Goal: Contribute content: Add original content to the website for others to see

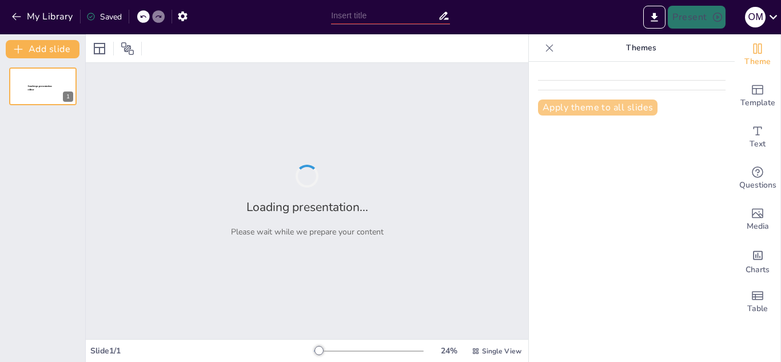
type input "Explorando la Vida de [PERSON_NAME]: Un Quiz Educativo"
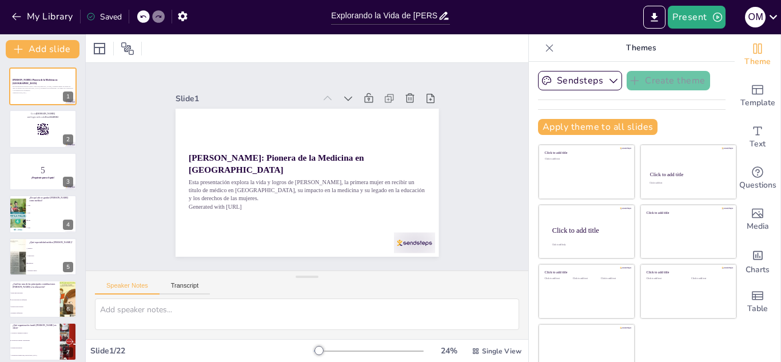
checkbox input "true"
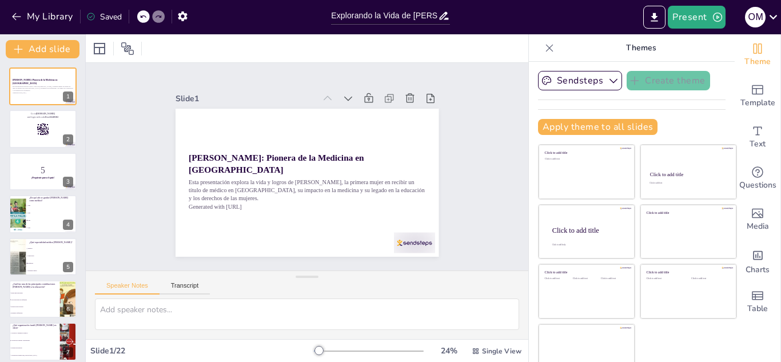
checkbox input "true"
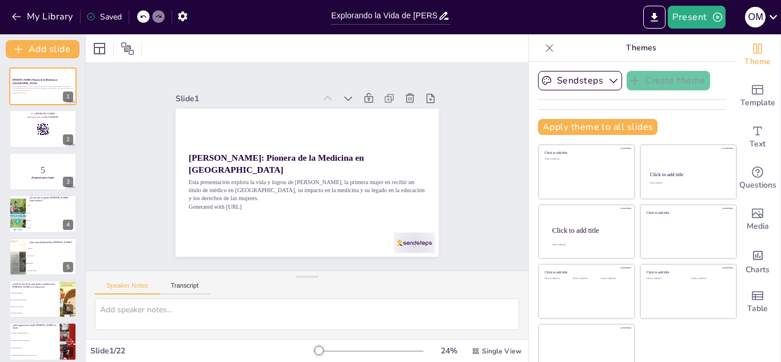
checkbox input "true"
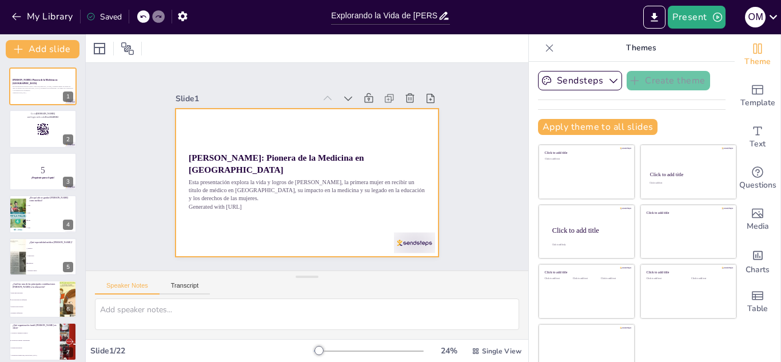
checkbox input "true"
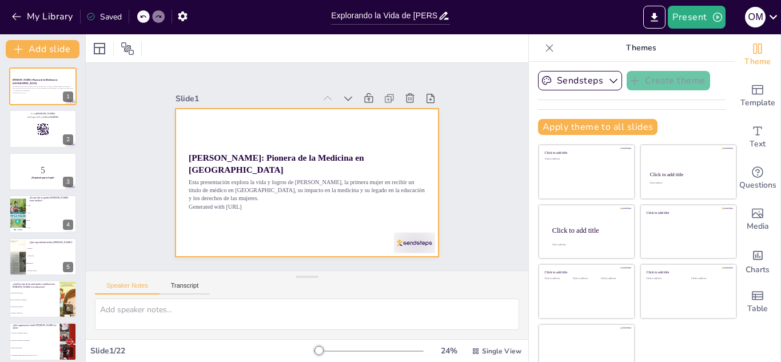
checkbox input "true"
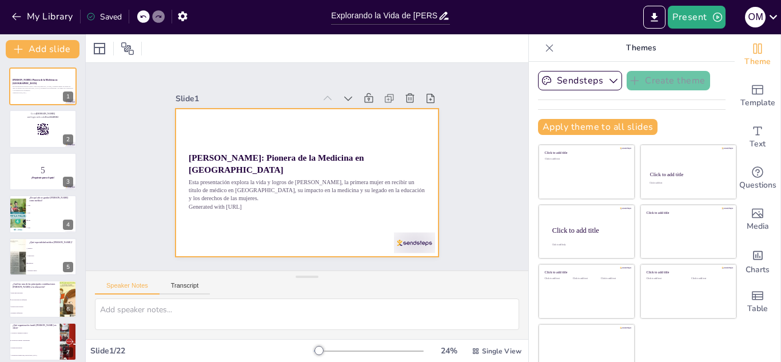
checkbox input "true"
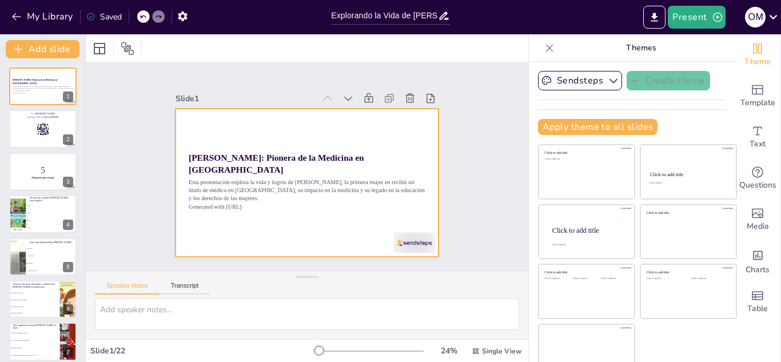
checkbox input "true"
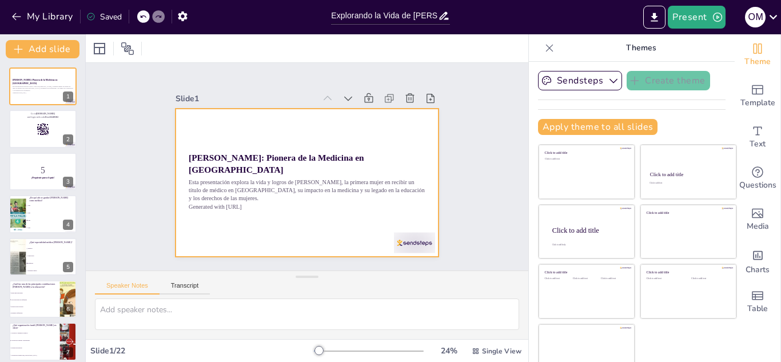
checkbox input "true"
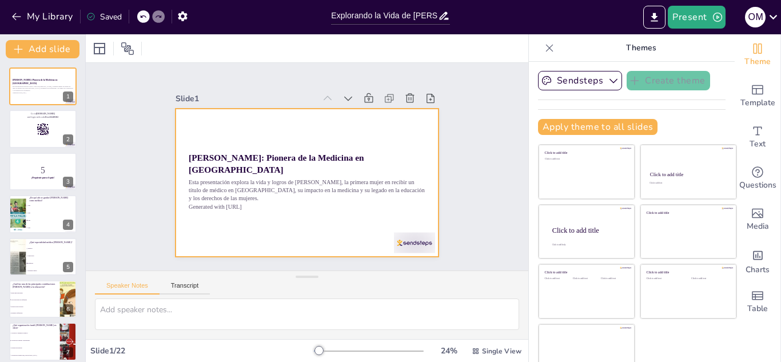
checkbox input "true"
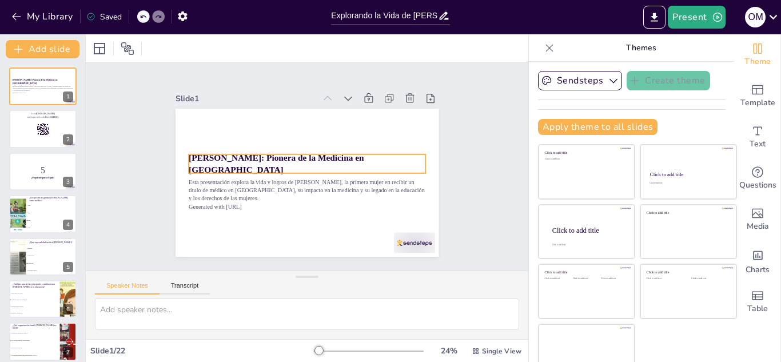
checkbox input "true"
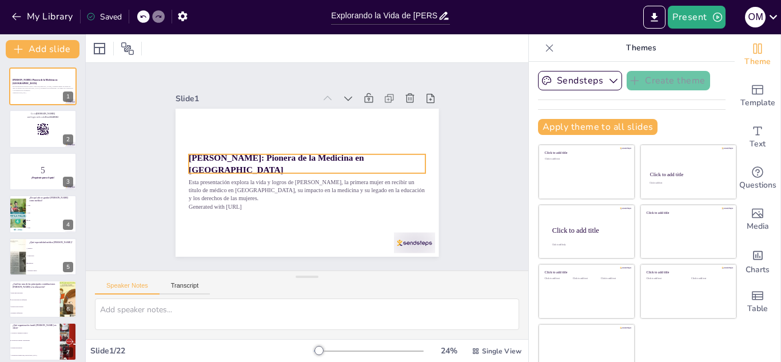
checkbox input "true"
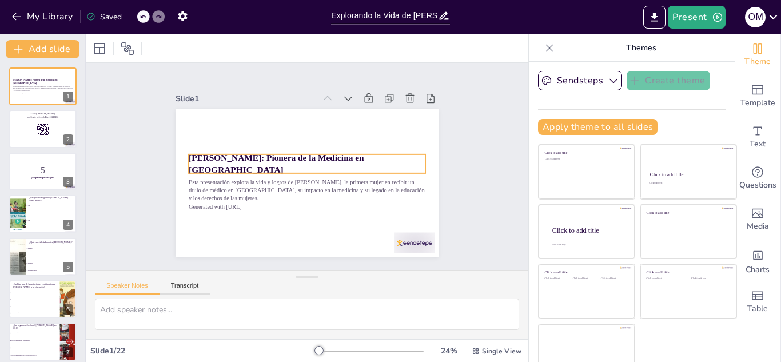
checkbox input "true"
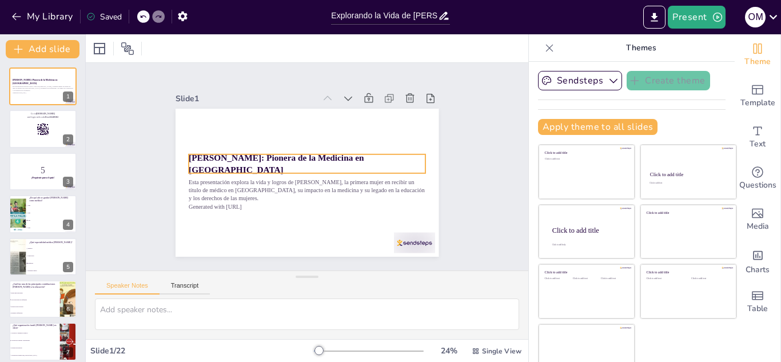
checkbox input "true"
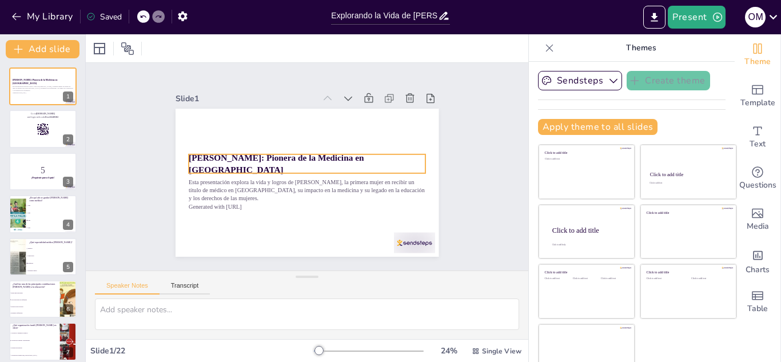
checkbox input "true"
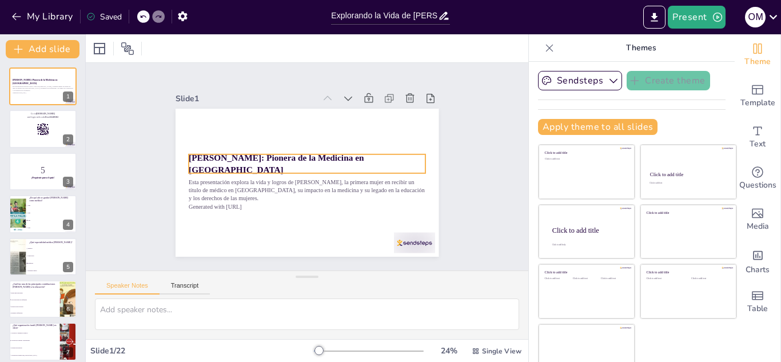
checkbox input "true"
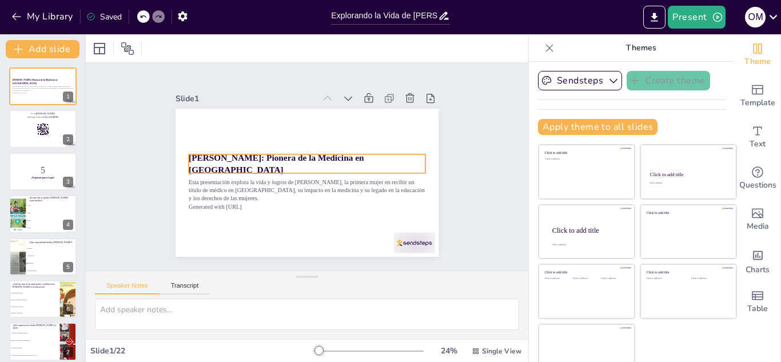
checkbox input "true"
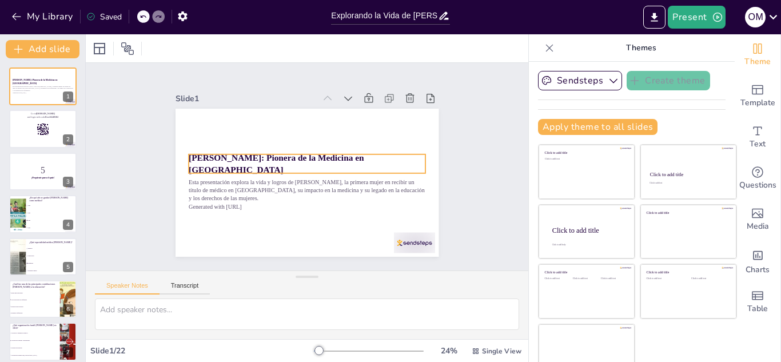
checkbox input "true"
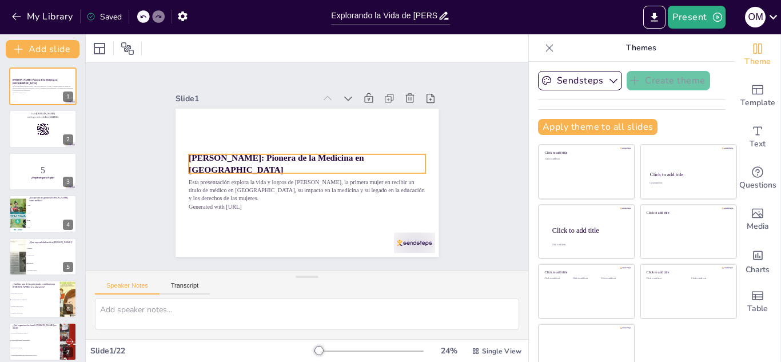
checkbox input "true"
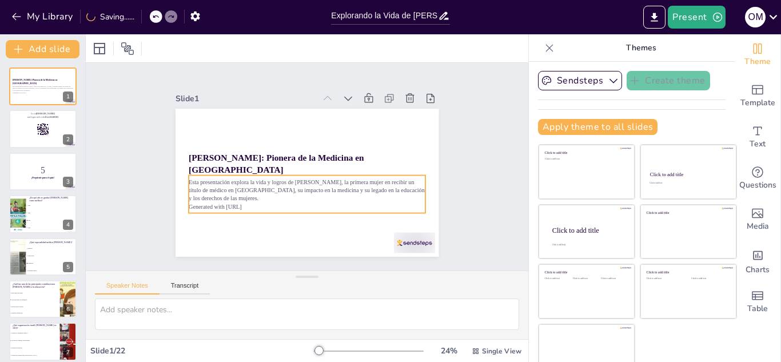
checkbox input "true"
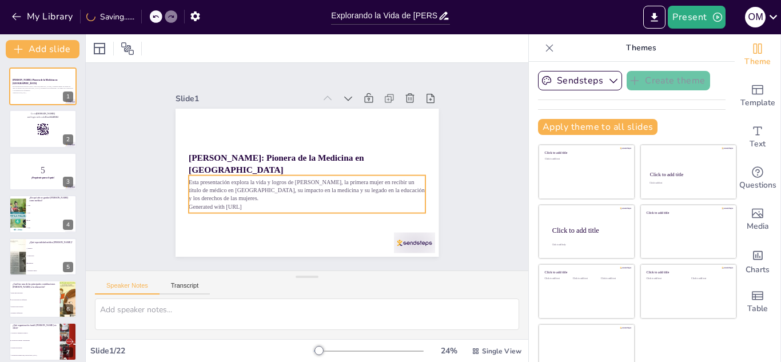
checkbox input "true"
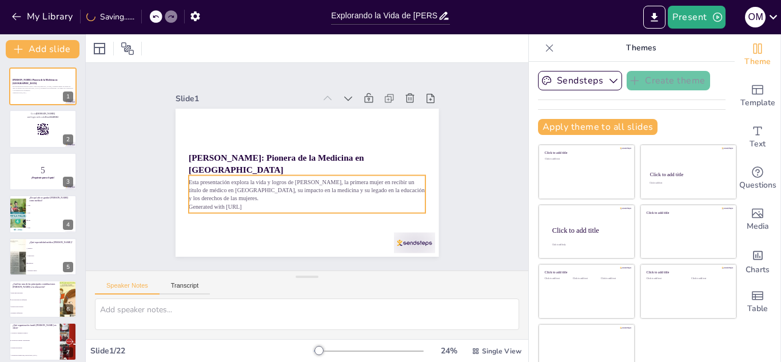
checkbox input "true"
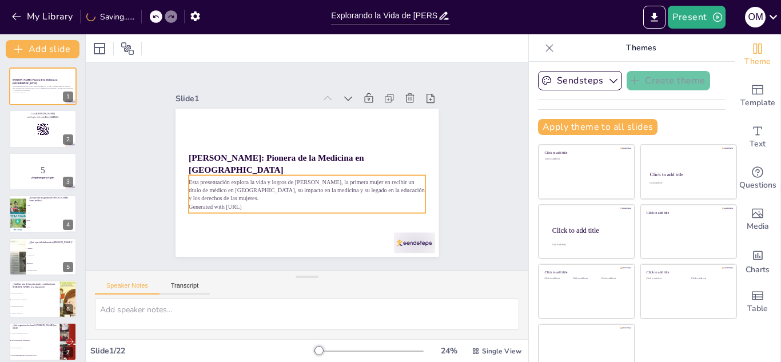
checkbox input "true"
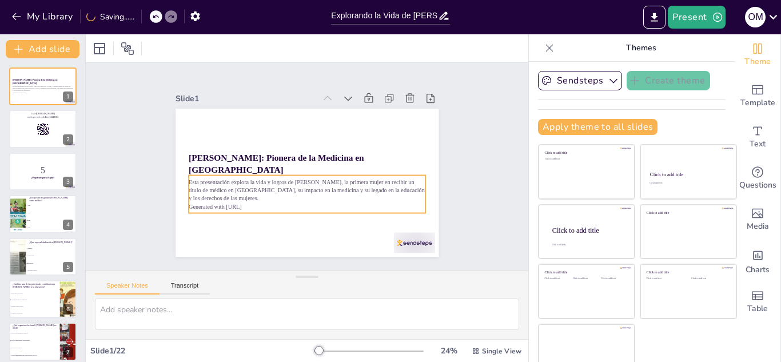
checkbox input "true"
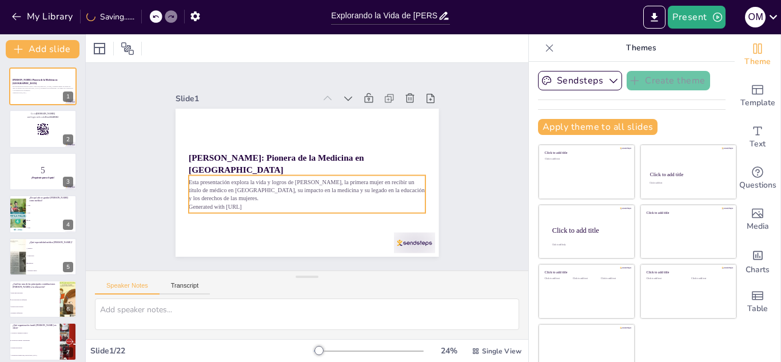
checkbox input "true"
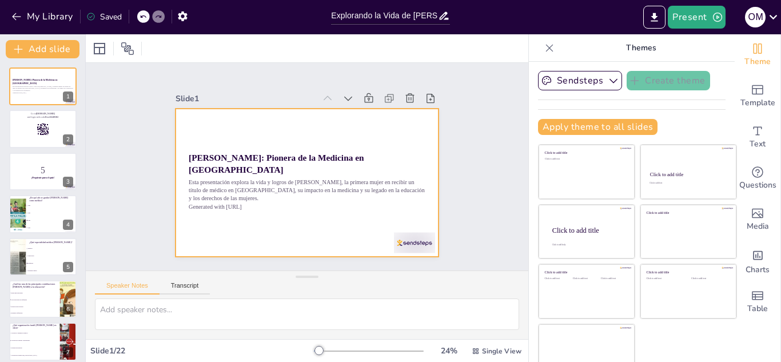
checkbox input "true"
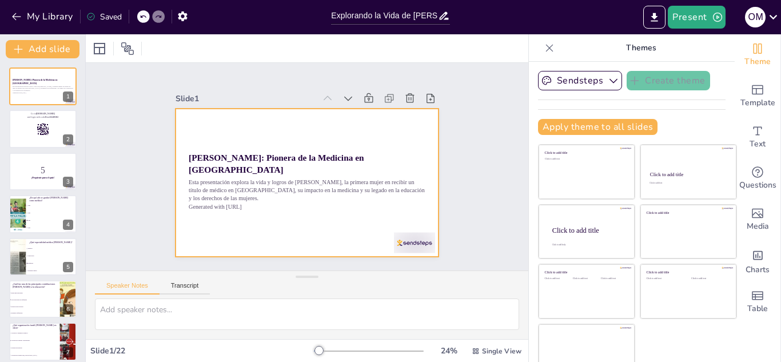
checkbox input "true"
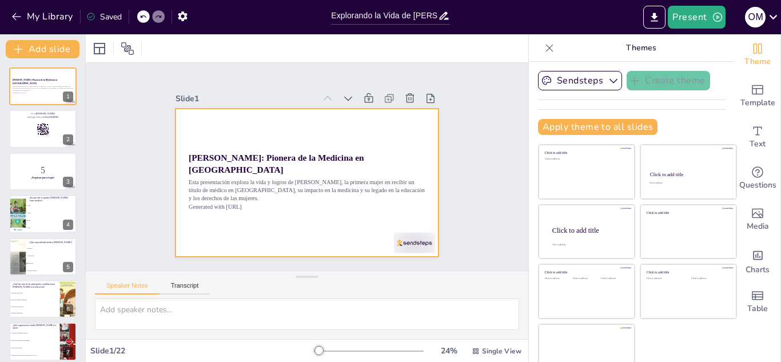
checkbox input "true"
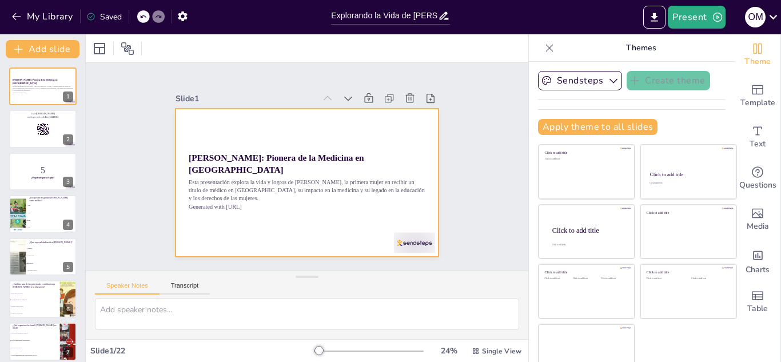
checkbox input "true"
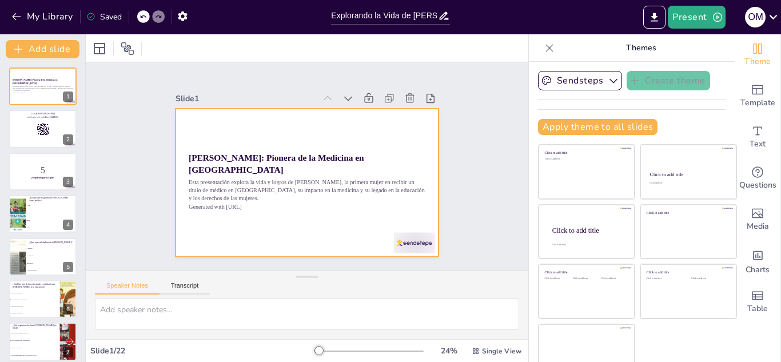
checkbox input "true"
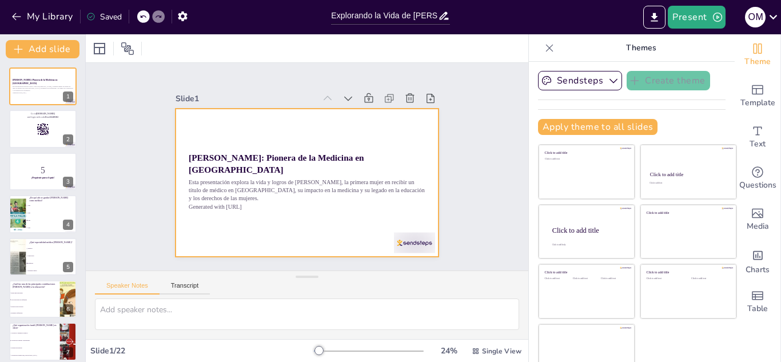
checkbox input "true"
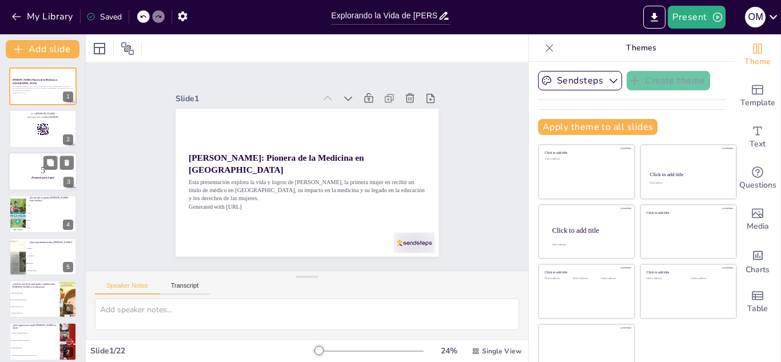
checkbox input "true"
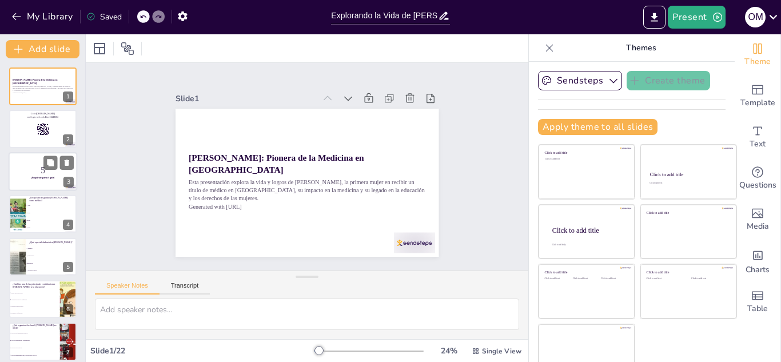
checkbox input "true"
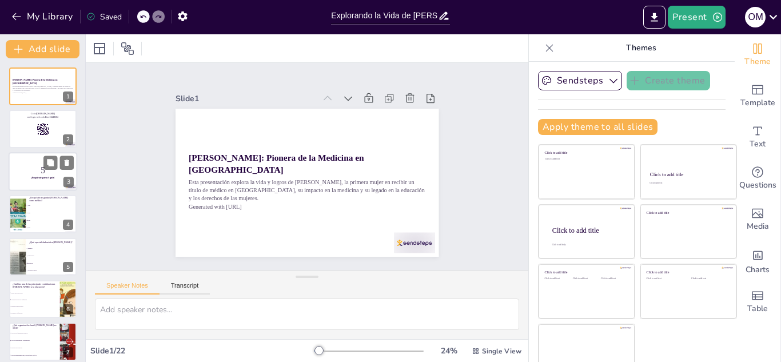
checkbox input "true"
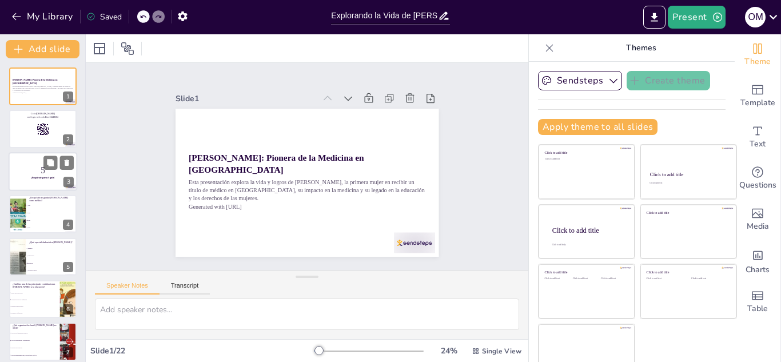
checkbox input "true"
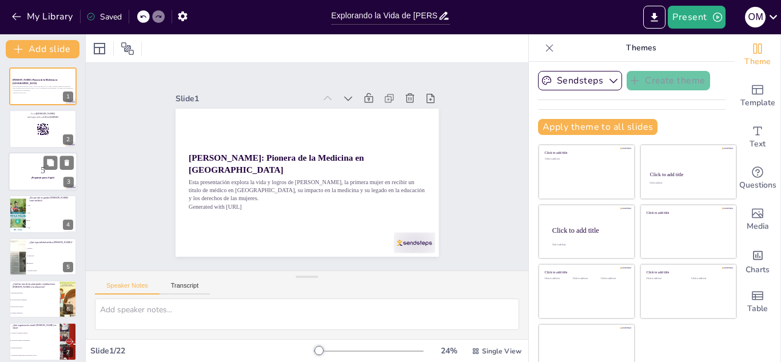
checkbox input "true"
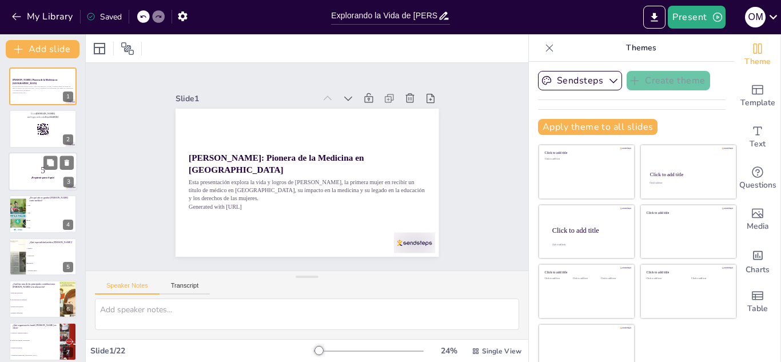
checkbox input "true"
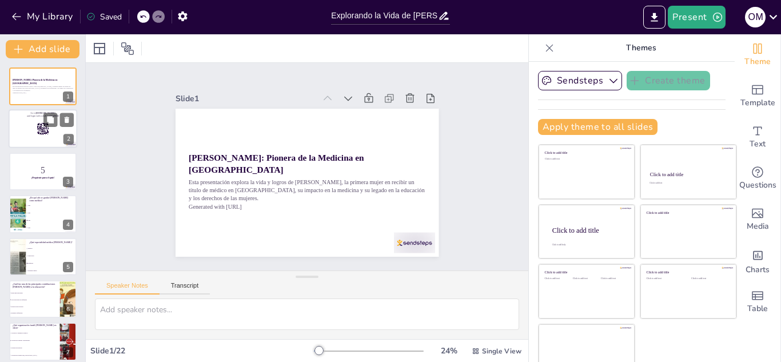
checkbox input "true"
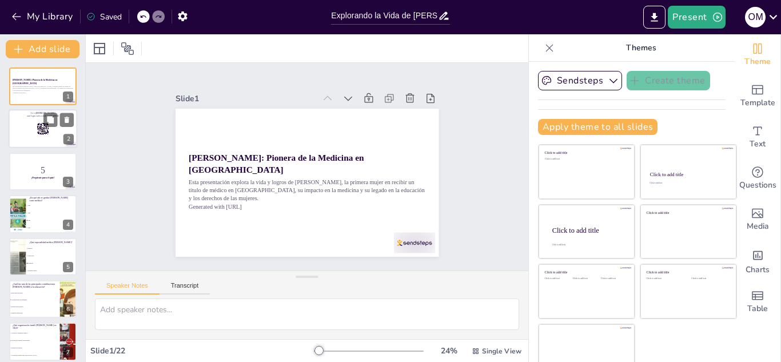
checkbox input "true"
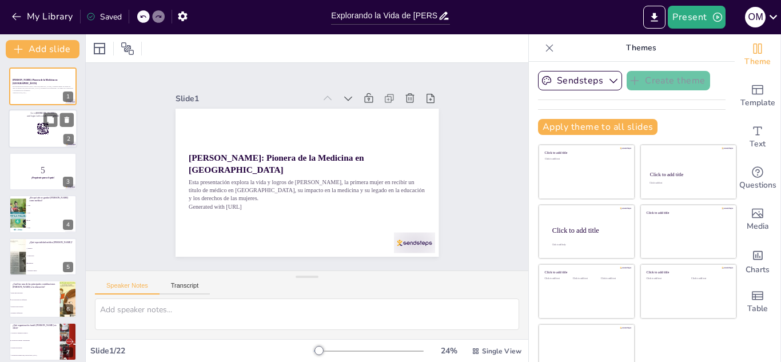
checkbox input "true"
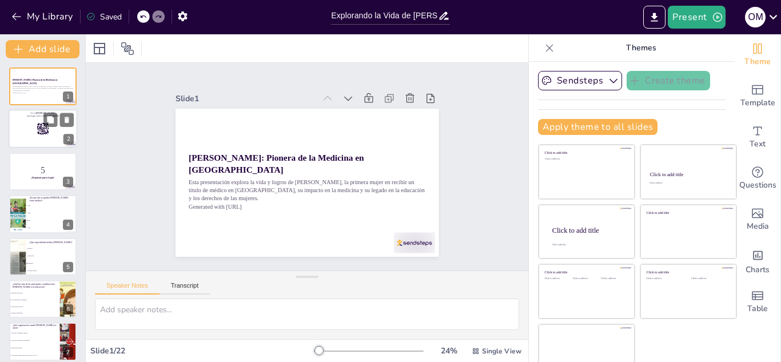
checkbox input "true"
click at [26, 136] on div at bounding box center [43, 129] width 69 height 39
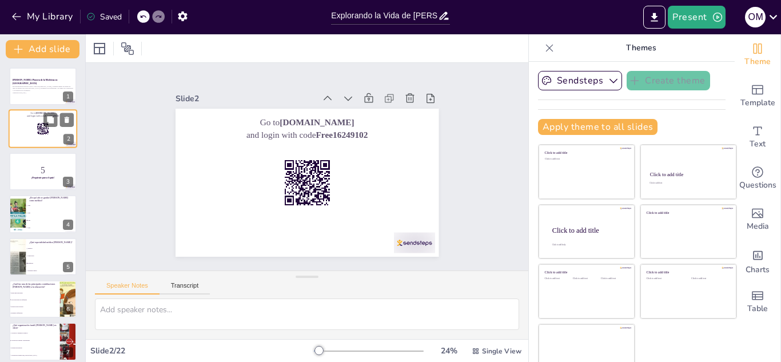
click at [26, 136] on div at bounding box center [43, 129] width 69 height 39
click at [33, 170] on p "5" at bounding box center [43, 170] width 62 height 13
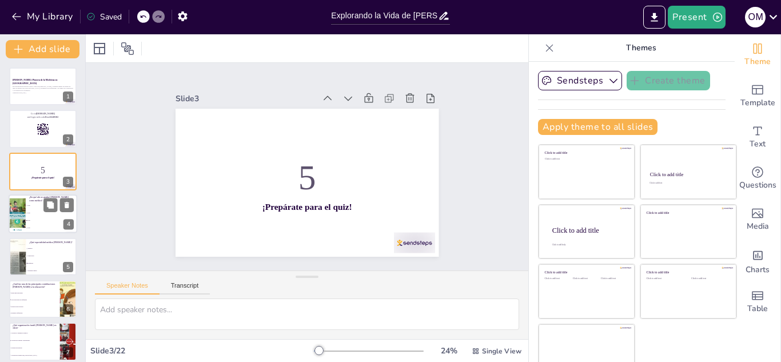
click at [33, 213] on span "1890" at bounding box center [51, 214] width 49 height 2
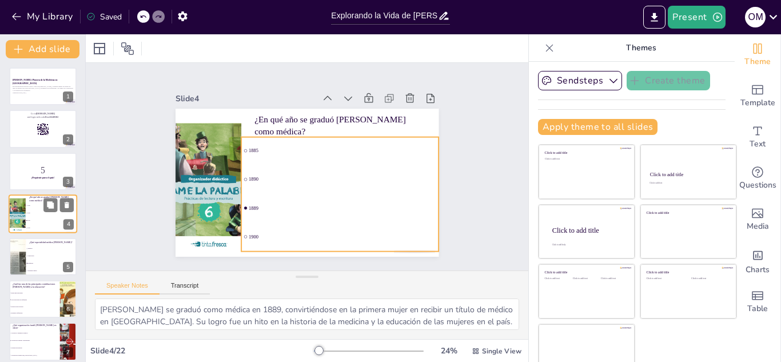
scroll to position [4, 0]
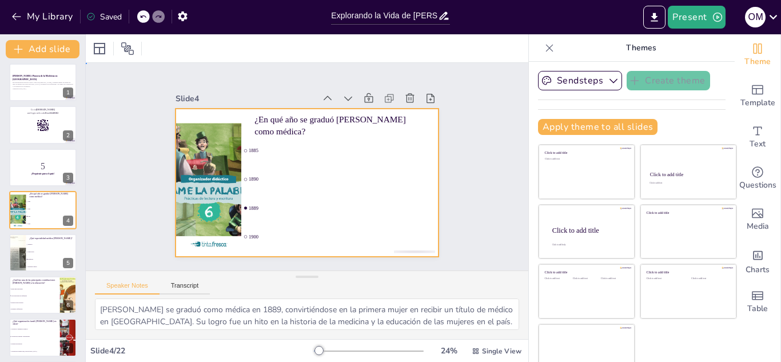
click at [229, 118] on div at bounding box center [317, 154] width 295 height 287
click at [544, 43] on icon at bounding box center [549, 47] width 11 height 11
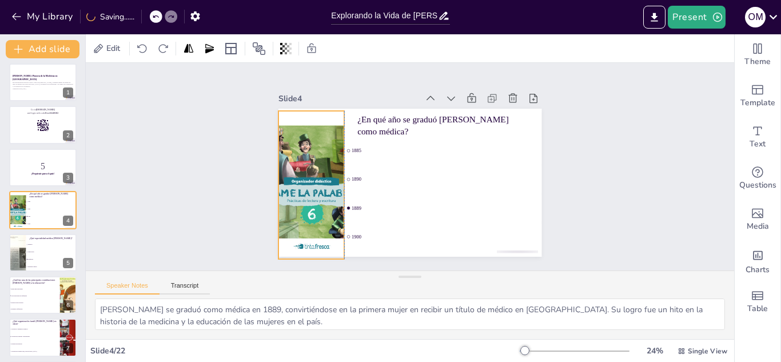
click at [275, 111] on div at bounding box center [311, 185] width 111 height 148
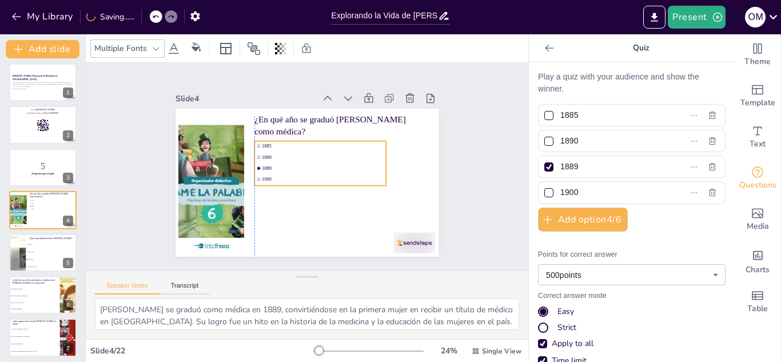
drag, startPoint x: 345, startPoint y: 172, endPoint x: 357, endPoint y: 176, distance: 12.7
click at [357, 176] on ul "1885 1890 1889 1900" at bounding box center [295, 160] width 128 height 121
drag, startPoint x: 311, startPoint y: 182, endPoint x: 307, endPoint y: 247, distance: 64.7
click at [307, 92] on div at bounding box center [285, 80] width 132 height 23
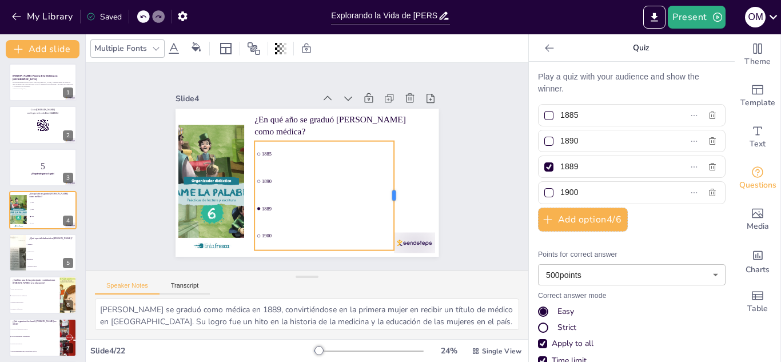
drag, startPoint x: 382, startPoint y: 199, endPoint x: 389, endPoint y: 198, distance: 7.5
click at [389, 214] on div at bounding box center [346, 254] width 87 height 80
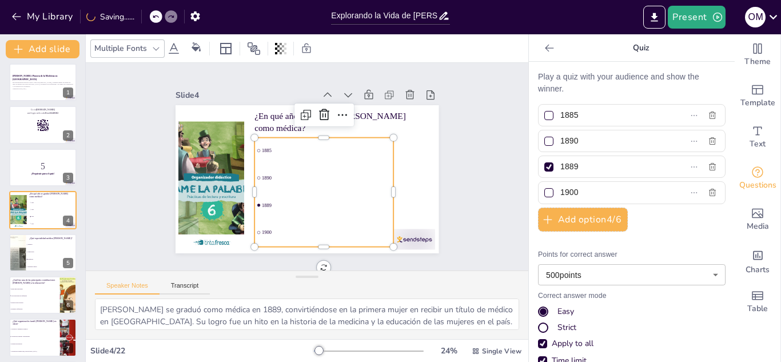
scroll to position [3, 0]
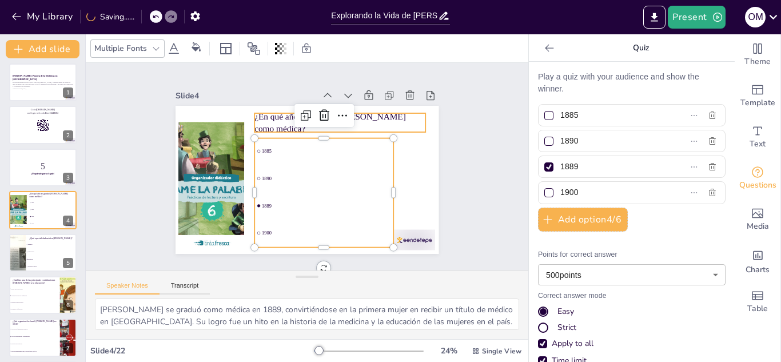
click at [380, 109] on div "¿En qué año se graduó [PERSON_NAME] como médica? 1885 1890 1889 1900" at bounding box center [296, 175] width 275 height 300
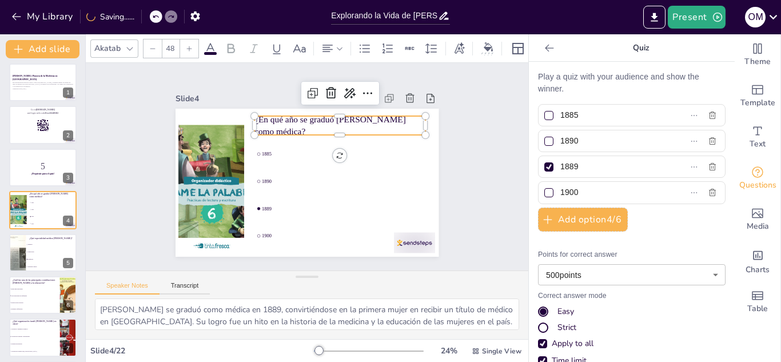
scroll to position [0, 0]
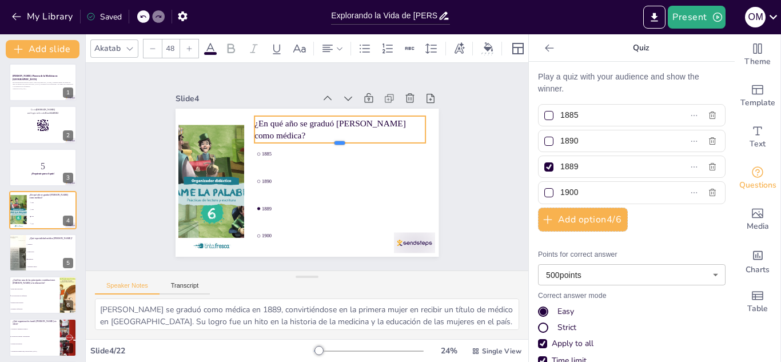
drag, startPoint x: 330, startPoint y: 132, endPoint x: 329, endPoint y: 140, distance: 8.0
click at [329, 140] on div at bounding box center [329, 197] width 27 height 171
click at [454, 116] on div "Slide 1 [PERSON_NAME]: Pionera de la Medicina en [GEOGRAPHIC_DATA] Esta present…" at bounding box center [307, 166] width 364 height 353
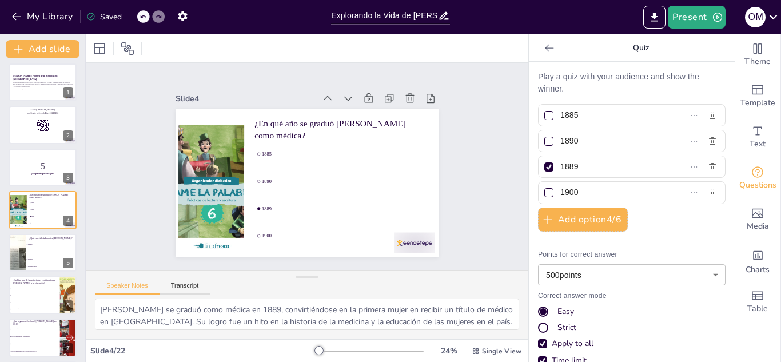
click at [544, 164] on div at bounding box center [548, 166] width 9 height 9
click at [560, 164] on input "1889" at bounding box center [612, 166] width 105 height 17
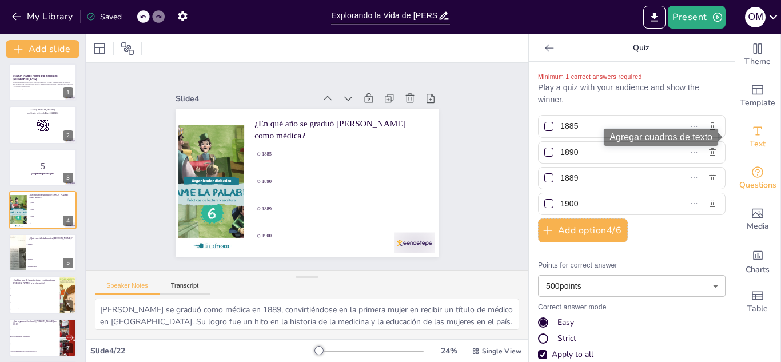
click at [750, 141] on span "Text" at bounding box center [758, 144] width 16 height 13
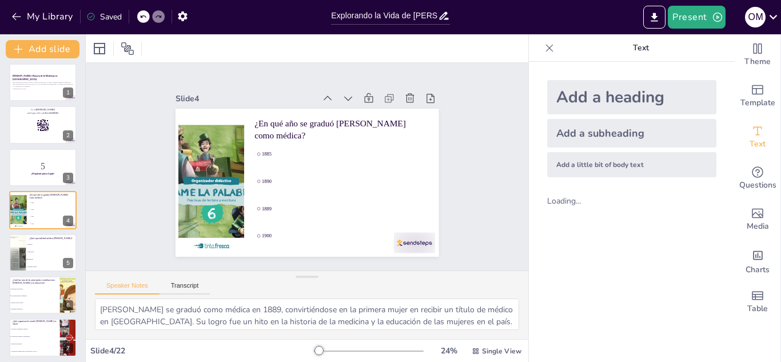
click at [647, 96] on div "Add a heading" at bounding box center [631, 97] width 169 height 34
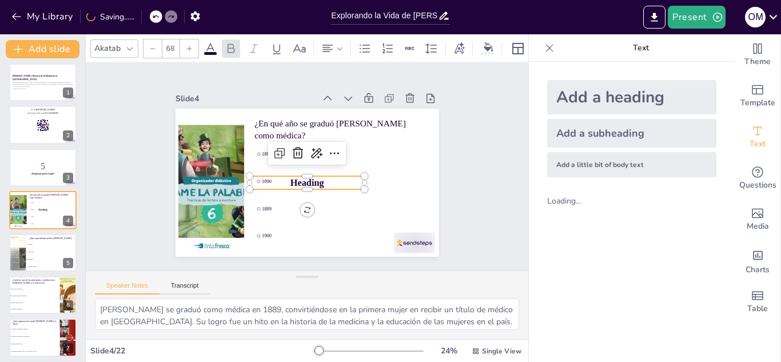
click at [304, 175] on p "Heading" at bounding box center [291, 165] width 25 height 116
click at [317, 178] on p "Heading" at bounding box center [293, 175] width 69 height 106
click at [317, 178] on p "Heading" at bounding box center [323, 168] width 25 height 116
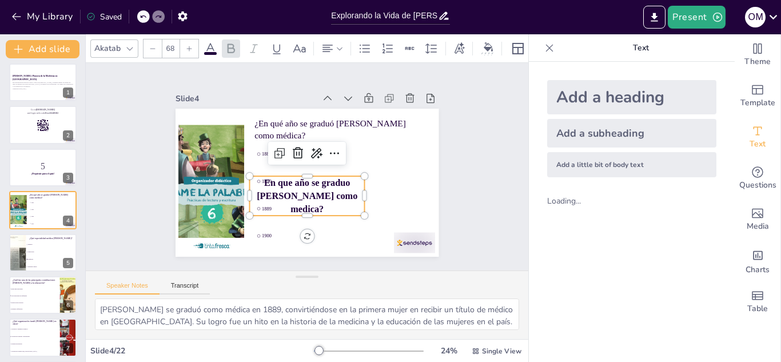
click at [253, 178] on p "En que año se graduo [PERSON_NAME] como medica?" at bounding box center [288, 189] width 112 height 106
click at [331, 125] on p "¿En qué año se graduó [PERSON_NAME] como médica?" at bounding box center [356, 176] width 107 height 160
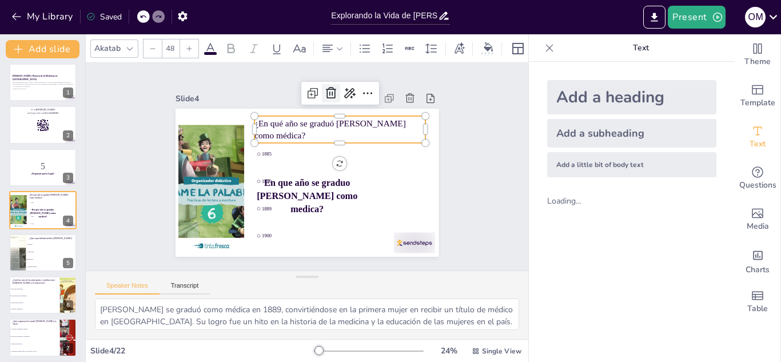
click at [265, 215] on icon at bounding box center [255, 224] width 18 height 18
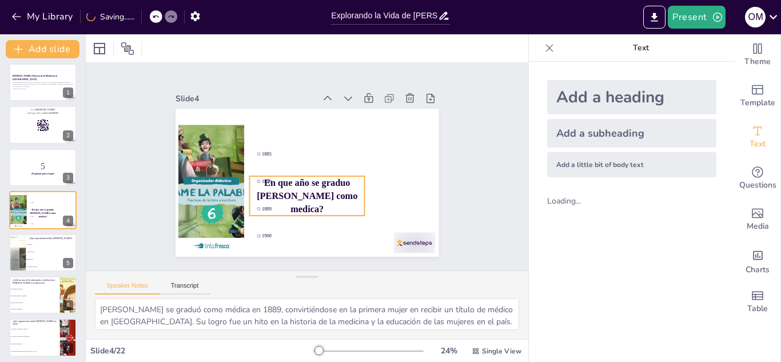
click at [305, 189] on span "En que año se graduo [PERSON_NAME] como medica?" at bounding box center [285, 181] width 67 height 93
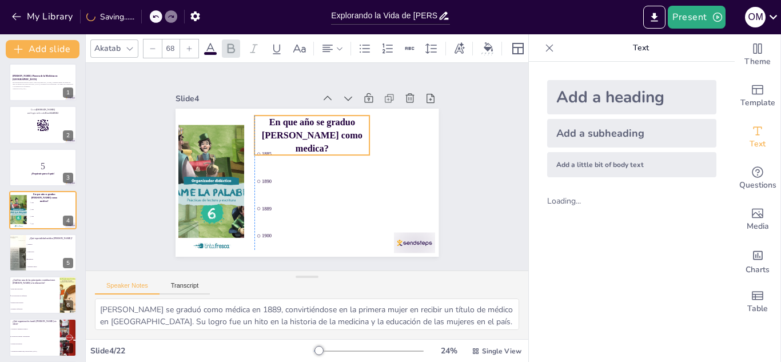
drag, startPoint x: 306, startPoint y: 189, endPoint x: 309, endPoint y: 128, distance: 60.7
click at [309, 128] on span "En que año se graduo [PERSON_NAME] como medica?" at bounding box center [339, 150] width 74 height 89
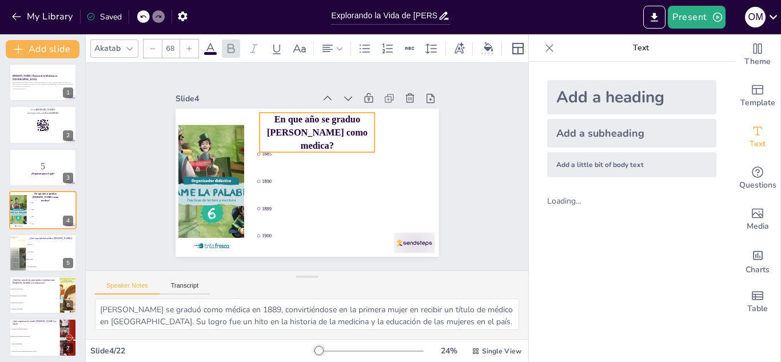
drag, startPoint x: 360, startPoint y: 134, endPoint x: 365, endPoint y: 131, distance: 6.2
click at [308, 131] on p "En que año se graduo [PERSON_NAME] como medica?" at bounding box center [271, 168] width 73 height 122
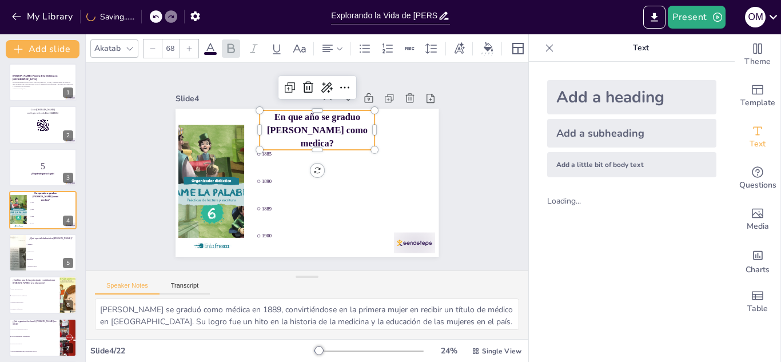
click at [304, 128] on p "En que año se graduo [PERSON_NAME] como medica?" at bounding box center [273, 149] width 62 height 121
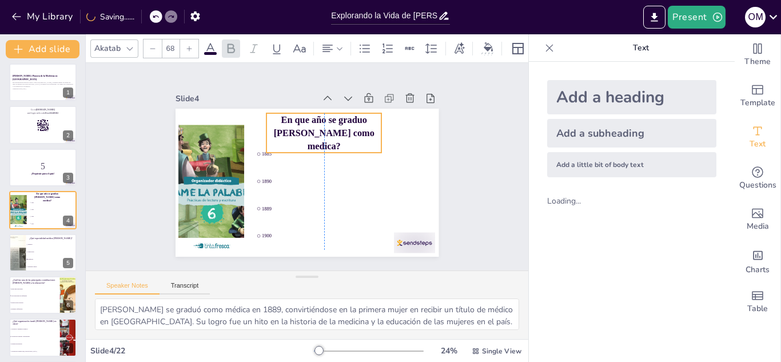
drag, startPoint x: 365, startPoint y: 128, endPoint x: 372, endPoint y: 130, distance: 6.9
click at [372, 130] on p "En que año se graduo [PERSON_NAME] como medica?" at bounding box center [336, 142] width 121 height 82
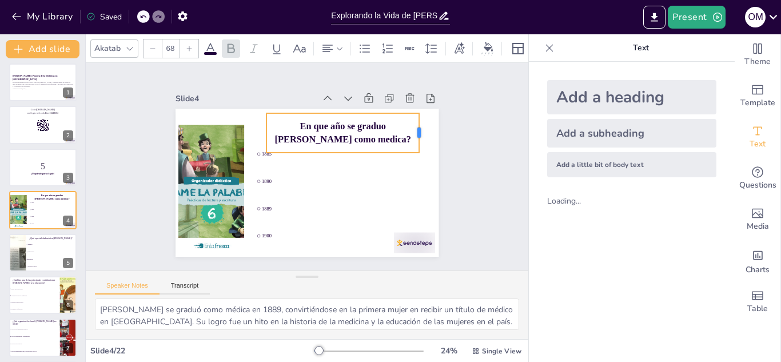
drag, startPoint x: 376, startPoint y: 131, endPoint x: 413, endPoint y: 133, distance: 37.2
click at [395, 257] on div at bounding box center [375, 267] width 40 height 21
click at [444, 133] on div "Slide 1 [PERSON_NAME]: Pionera de la Medicina en [GEOGRAPHIC_DATA] Esta present…" at bounding box center [307, 166] width 364 height 353
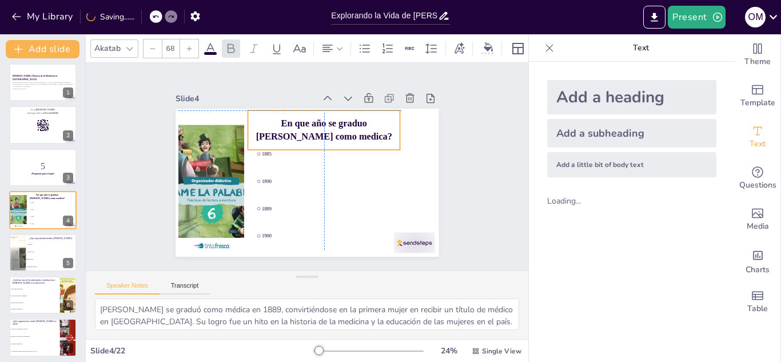
drag, startPoint x: 368, startPoint y: 128, endPoint x: 355, endPoint y: 128, distance: 13.2
click at [303, 128] on p "En que año se graduo [PERSON_NAME] como medica?" at bounding box center [274, 142] width 57 height 154
click at [440, 144] on div "Slide 1 [PERSON_NAME]: Pionera de la Medicina en [GEOGRAPHIC_DATA] Esta present…" at bounding box center [307, 166] width 272 height 367
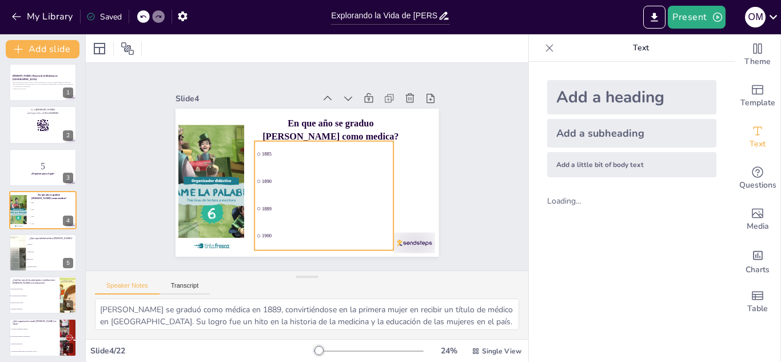
click at [297, 157] on li "1885" at bounding box center [317, 184] width 41 height 141
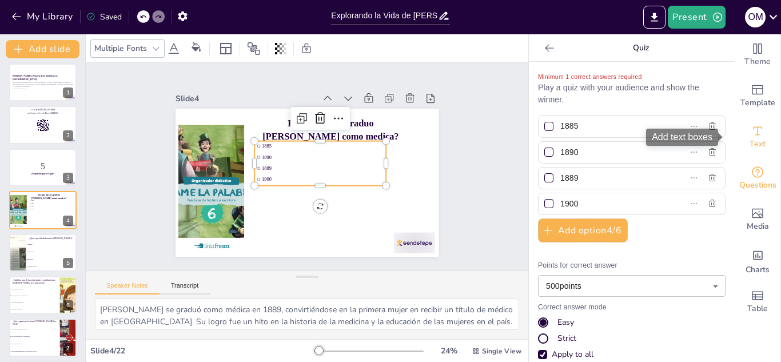
click at [750, 138] on span "Text" at bounding box center [758, 144] width 16 height 13
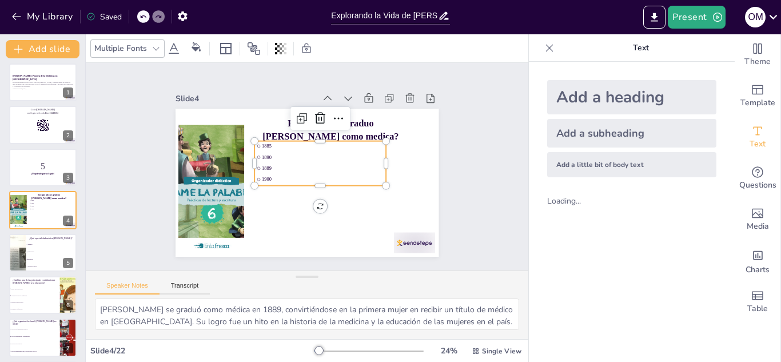
click at [624, 101] on div "Add a heading" at bounding box center [631, 97] width 169 height 34
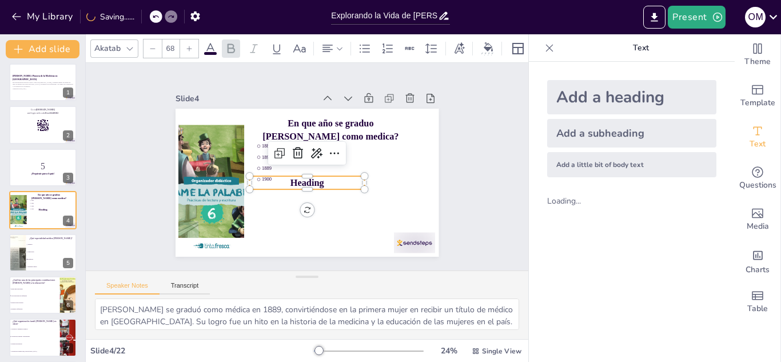
click at [323, 157] on p "Heading" at bounding box center [306, 150] width 115 height 13
click at [485, 136] on div "Slide 1 [PERSON_NAME]: Pionera de la Medicina en [GEOGRAPHIC_DATA] Esta present…" at bounding box center [307, 167] width 462 height 253
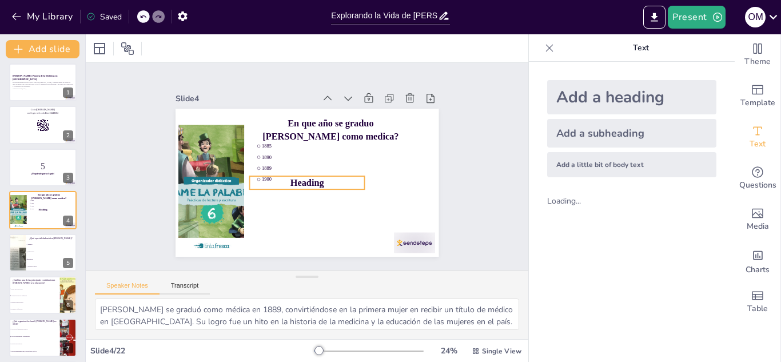
click at [295, 158] on span "Heading" at bounding box center [305, 151] width 34 height 14
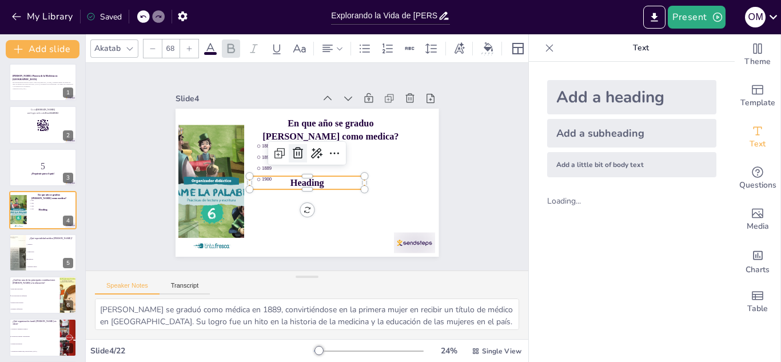
click at [314, 153] on icon at bounding box center [321, 159] width 15 height 15
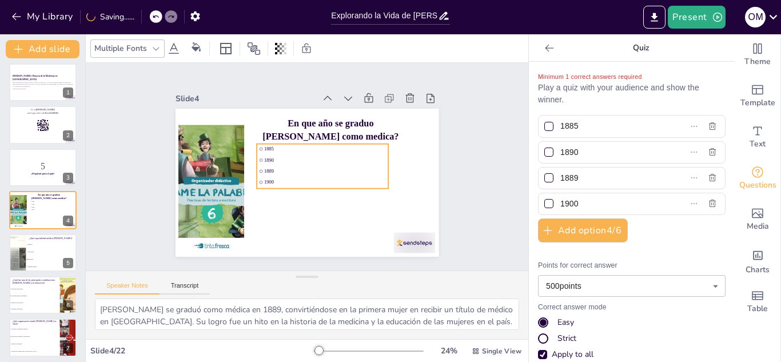
click at [273, 166] on span "1889" at bounding box center [290, 159] width 121 height 31
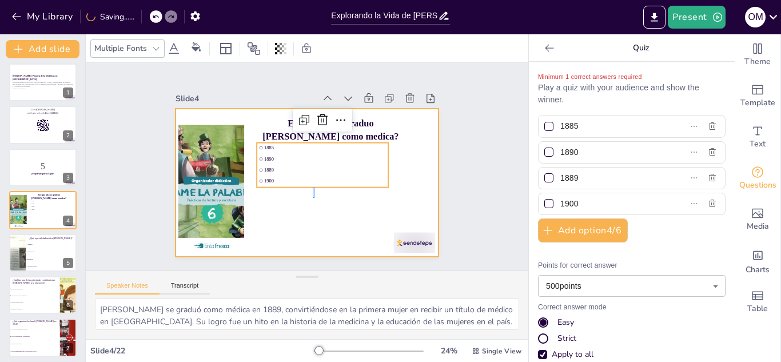
drag, startPoint x: 315, startPoint y: 188, endPoint x: 312, endPoint y: 198, distance: 11.1
click at [312, 198] on div at bounding box center [299, 153] width 302 height 260
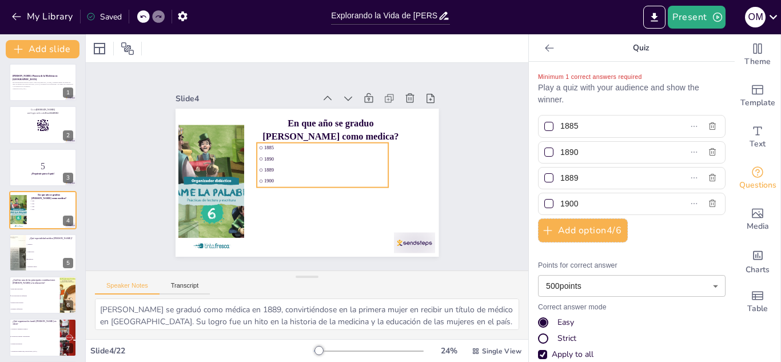
click at [275, 165] on span "1889" at bounding box center [291, 175] width 102 height 76
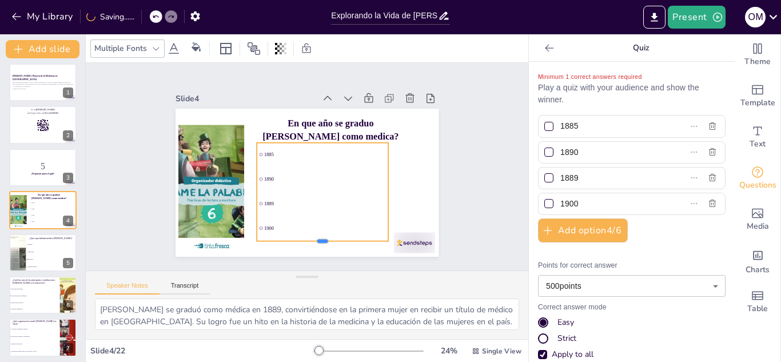
drag, startPoint x: 313, startPoint y: 184, endPoint x: 316, endPoint y: 238, distance: 53.8
click at [251, 238] on div at bounding box center [233, 198] width 36 height 131
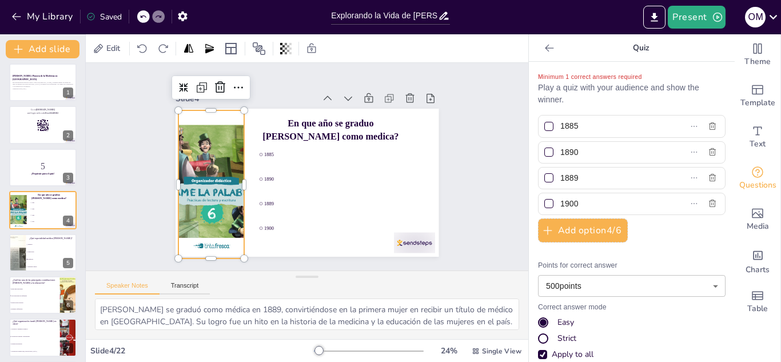
click at [196, 176] on div at bounding box center [211, 153] width 152 height 175
click at [387, 239] on icon at bounding box center [394, 246] width 14 height 14
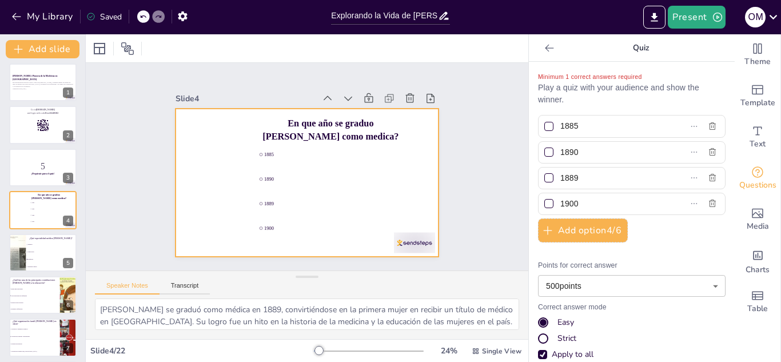
click at [195, 144] on div at bounding box center [292, 160] width 242 height 301
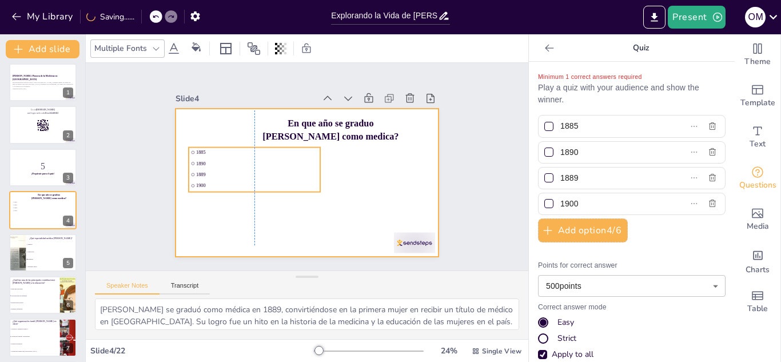
drag, startPoint x: 250, startPoint y: 190, endPoint x: 180, endPoint y: 194, distance: 69.9
click at [262, 194] on div "1885 1890 1889 1900 En que año se graduo [PERSON_NAME] como medica?" at bounding box center [350, 128] width 176 height 196
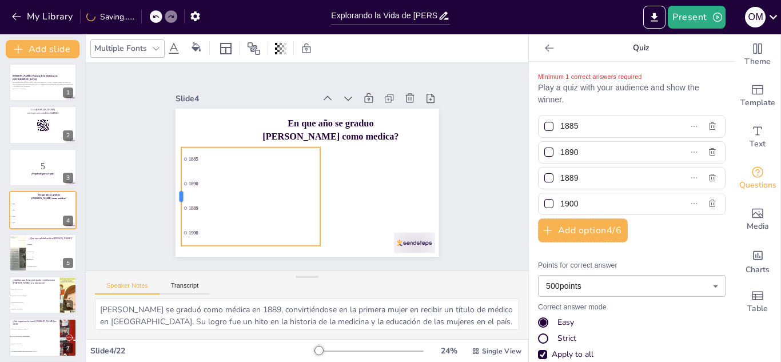
drag, startPoint x: 177, startPoint y: 188, endPoint x: 169, endPoint y: 202, distance: 16.1
click at [172, 202] on div at bounding box center [176, 197] width 9 height 98
click at [158, 132] on div "Slide 1 [PERSON_NAME]: Pionera de la Medicina en [GEOGRAPHIC_DATA] Esta present…" at bounding box center [307, 167] width 298 height 372
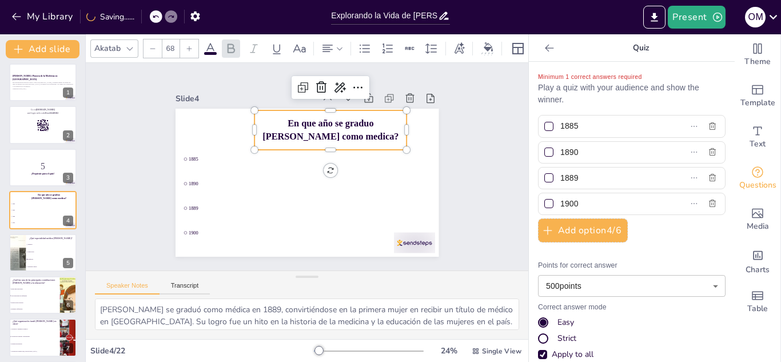
click at [323, 133] on span "En que año se graduo [PERSON_NAME] como medica?" at bounding box center [270, 177] width 116 height 89
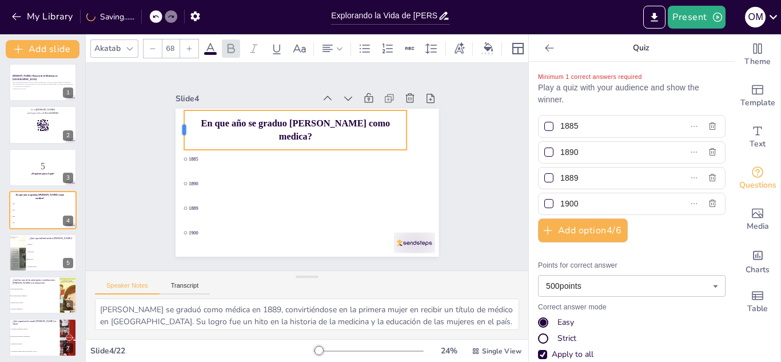
drag, startPoint x: 245, startPoint y: 122, endPoint x: 174, endPoint y: 136, distance: 72.2
click at [283, 44] on div at bounding box center [303, 33] width 40 height 21
click at [121, 95] on div "Slide 1 [PERSON_NAME]: Pionera de la Medicina en [GEOGRAPHIC_DATA] Esta present…" at bounding box center [307, 166] width 476 height 295
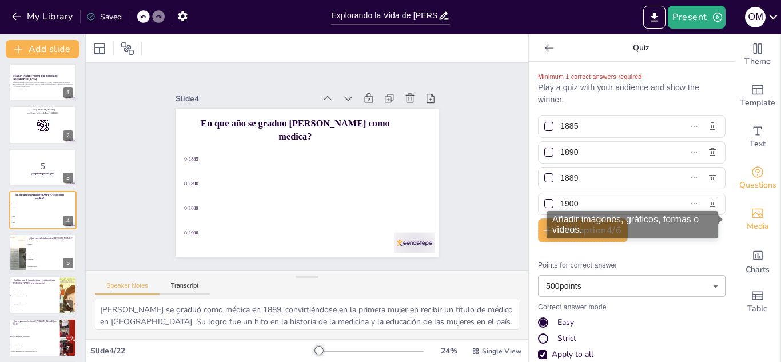
click at [750, 226] on span "Media" at bounding box center [758, 226] width 22 height 13
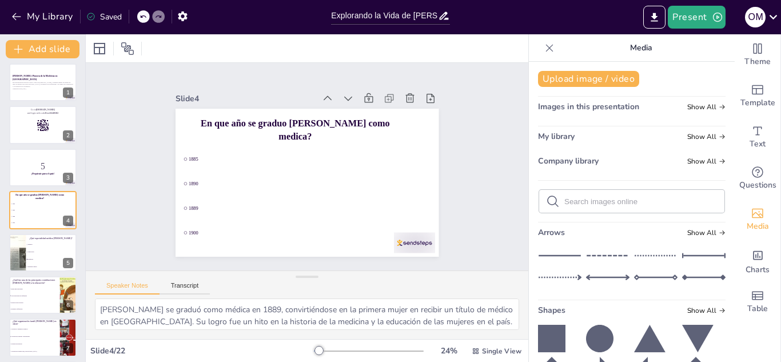
click at [583, 112] on div "Images in this presentation Show All" at bounding box center [632, 108] width 188 height 15
click at [489, 105] on div "Slide 1 [PERSON_NAME]: Pionera de la Medicina en [GEOGRAPHIC_DATA] Esta present…" at bounding box center [306, 166] width 369 height 489
click at [546, 50] on icon at bounding box center [549, 47] width 11 height 11
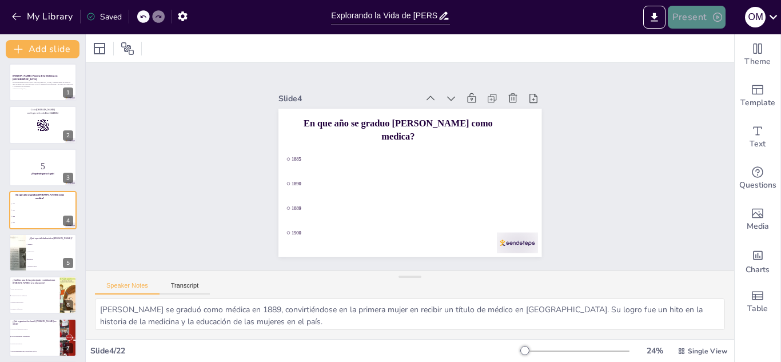
click at [710, 10] on button "Present" at bounding box center [696, 17] width 57 height 23
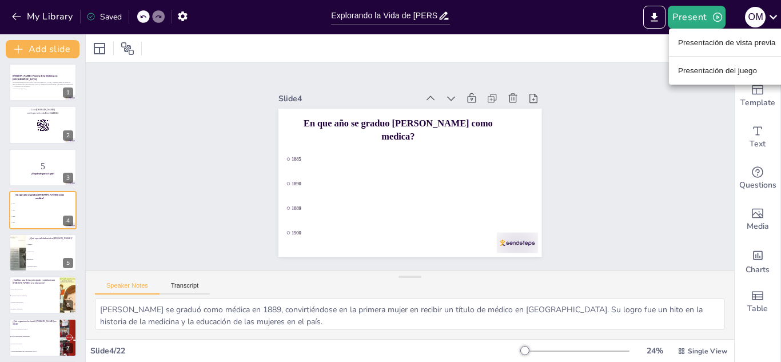
click at [711, 67] on font "Presentación del juego" at bounding box center [717, 70] width 79 height 9
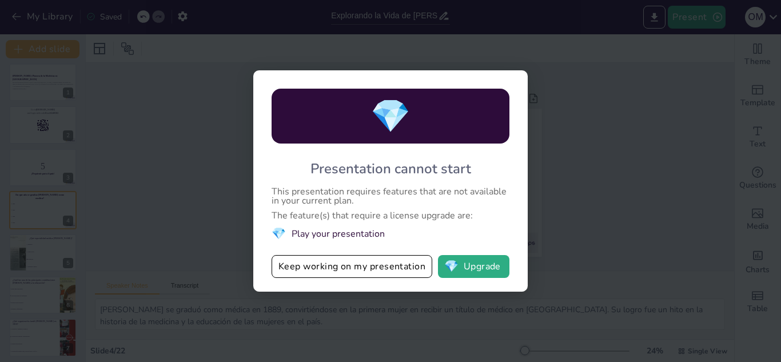
click at [643, 77] on div "💎 Presentation cannot start This presentation requires features that are not av…" at bounding box center [390, 181] width 781 height 362
click at [502, 75] on div "💎 Presentation cannot start This presentation requires features that are not av…" at bounding box center [390, 180] width 275 height 221
click at [370, 256] on button "Keep working on my presentation" at bounding box center [352, 266] width 161 height 23
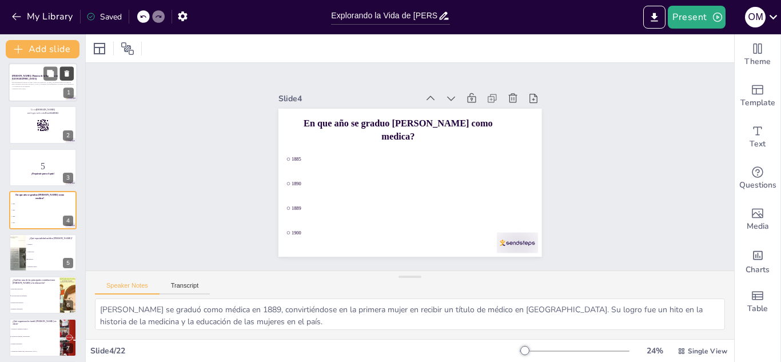
click at [65, 73] on icon at bounding box center [67, 73] width 5 height 6
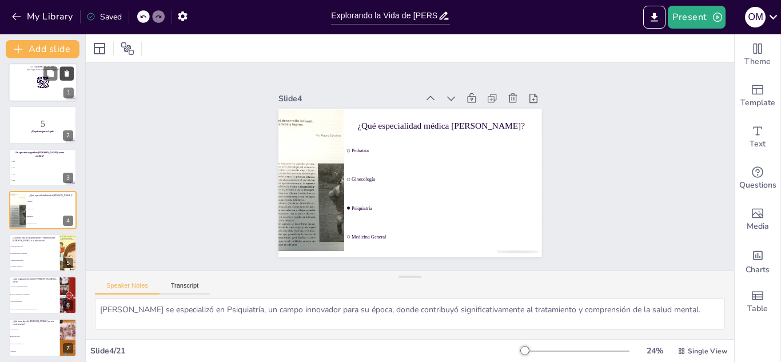
click at [63, 78] on button at bounding box center [67, 73] width 14 height 14
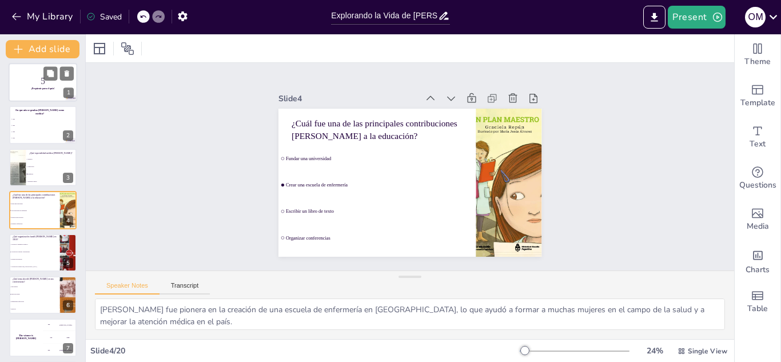
click at [41, 96] on div at bounding box center [43, 82] width 69 height 39
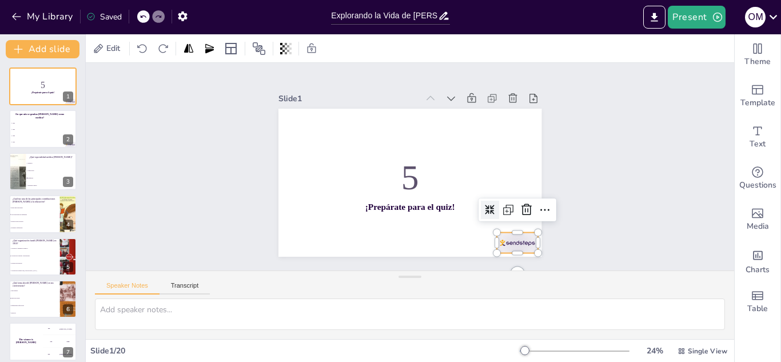
click at [309, 239] on div at bounding box center [290, 221] width 38 height 46
click at [444, 277] on div at bounding box center [431, 289] width 25 height 25
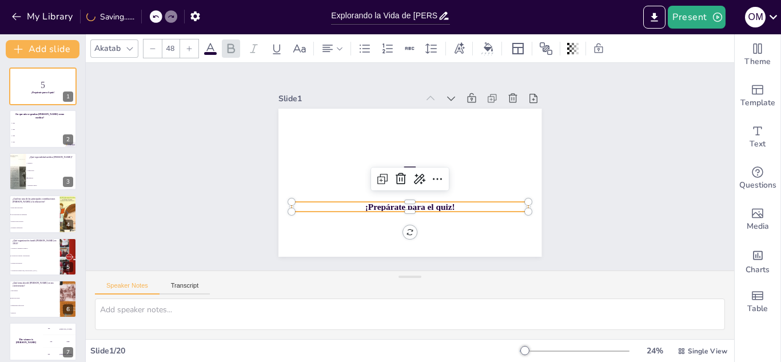
click at [421, 165] on strong "¡Prepárate para el quiz!" at bounding box center [386, 134] width 78 height 61
click at [415, 182] on div at bounding box center [423, 174] width 24 height 24
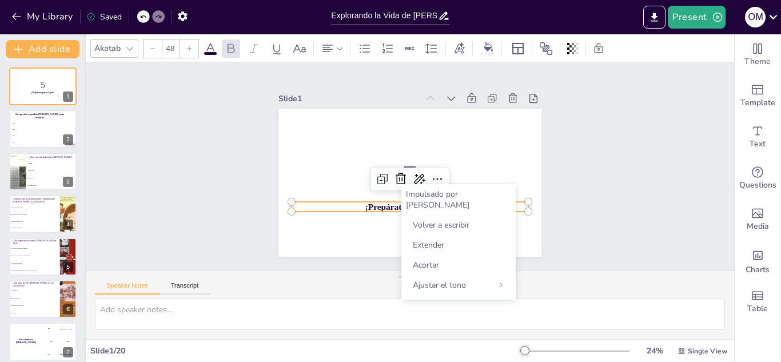
click at [214, 156] on div "Slide 1 5 ¡Prepárate para el quiz! Slide 2 1885 1890 1889 1900 En que año se gr…" at bounding box center [410, 167] width 649 height 208
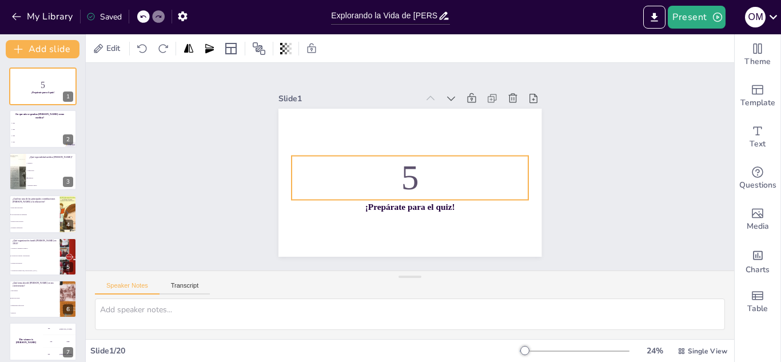
click at [406, 176] on p "5" at bounding box center [400, 161] width 161 height 230
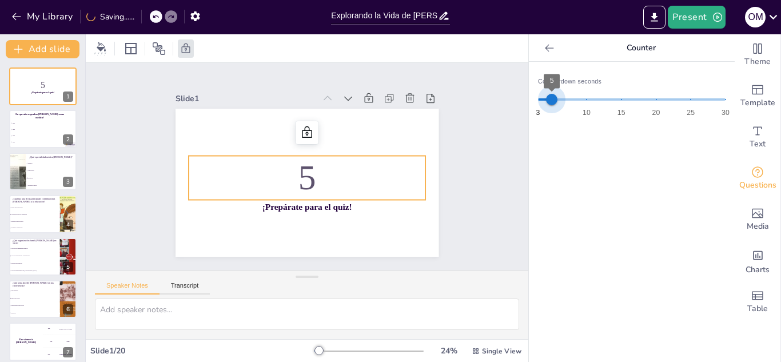
drag, startPoint x: 546, startPoint y: 101, endPoint x: 546, endPoint y: 121, distance: 20.6
click at [546, 121] on div "Counterdown seconds 3 10 15 20 25 30 5" at bounding box center [632, 101] width 188 height 49
click at [476, 120] on div "Slide 1 5 ¡Prepárate para el quiz! Slide 2 1885 1890 1889 1900 En que año se gr…" at bounding box center [307, 167] width 450 height 468
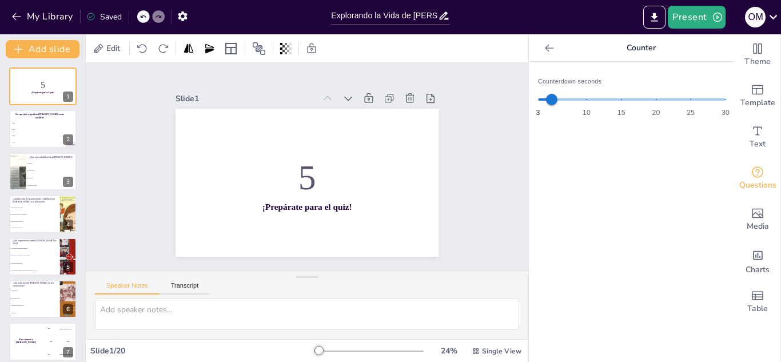
click at [113, 139] on div "Slide 1 5 ¡Prepárate para el quiz! Slide 2 1885 1890 1889 1900 En que año se gr…" at bounding box center [307, 167] width 480 height 428
click at [545, 47] on icon at bounding box center [549, 47] width 9 height 7
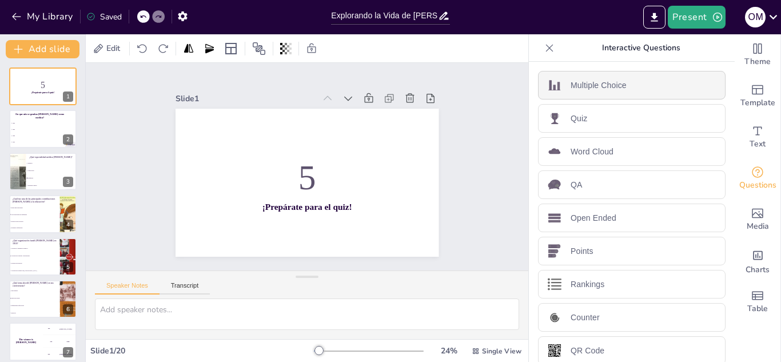
click at [608, 81] on p "Multiple Choice" at bounding box center [599, 85] width 56 height 12
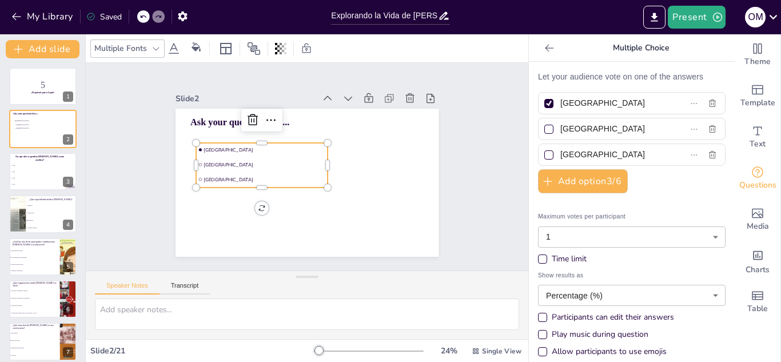
click at [286, 166] on li "[GEOGRAPHIC_DATA]" at bounding box center [352, 159] width 132 height 41
click at [365, 134] on icon at bounding box center [374, 143] width 19 height 19
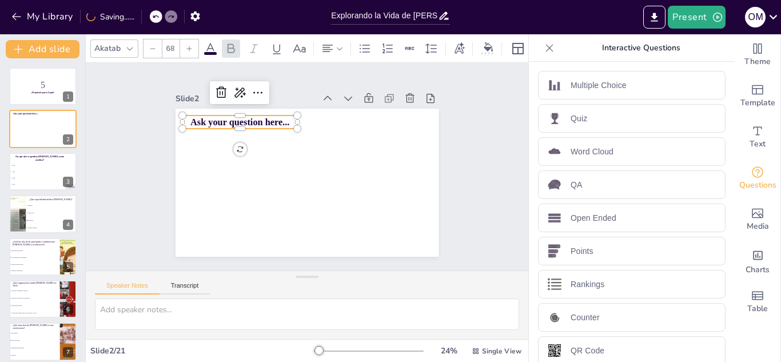
click at [347, 118] on span "Ask your question here..." at bounding box center [387, 155] width 81 height 74
drag, startPoint x: 213, startPoint y: 81, endPoint x: 218, endPoint y: 74, distance: 8.2
click at [218, 74] on div "Slide 1 5 ¡Prepárate para el quiz! Slide 2 Ask your question here... Slide 3 18…" at bounding box center [307, 166] width 295 height 231
click at [323, 267] on icon at bounding box center [332, 276] width 19 height 19
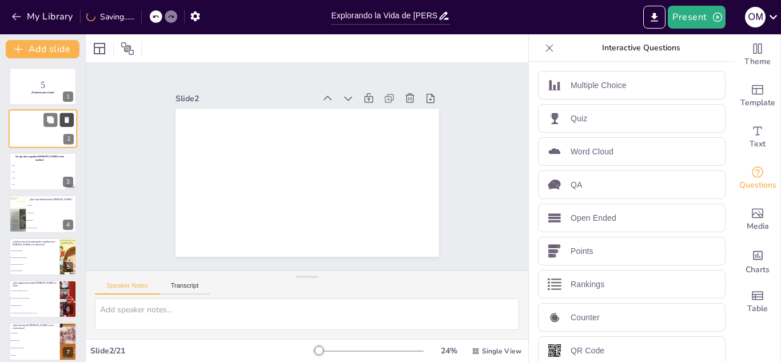
click at [69, 122] on icon at bounding box center [67, 120] width 8 height 8
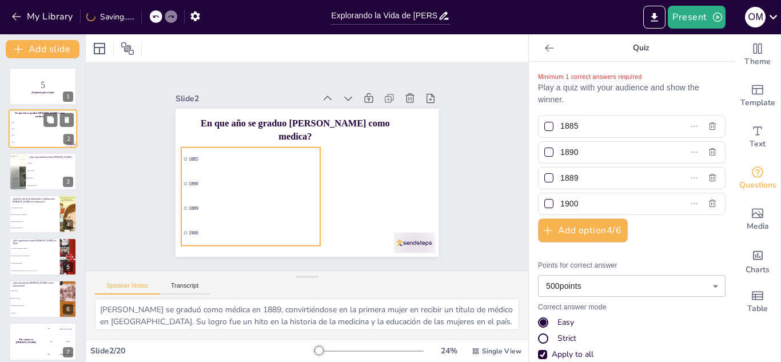
click at [25, 132] on li "1890" at bounding box center [28, 129] width 37 height 6
click at [312, 156] on span "1885" at bounding box center [315, 112] width 6 height 129
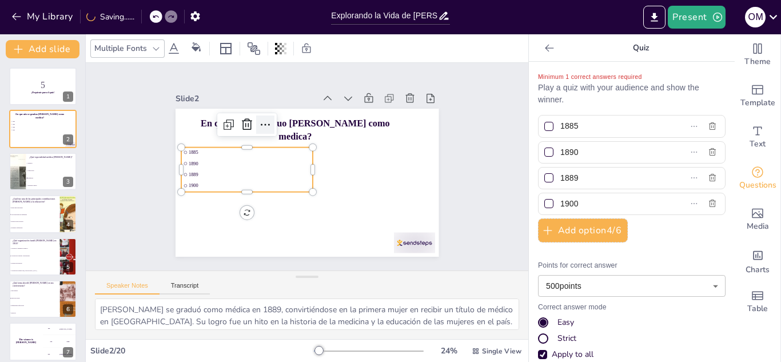
click at [332, 121] on icon at bounding box center [340, 117] width 16 height 16
click at [106, 150] on div "Slide 1 5 ¡Prepárate para el quiz! Slide 2 1885 1890 1889 1900 En que año se gr…" at bounding box center [307, 167] width 451 height 468
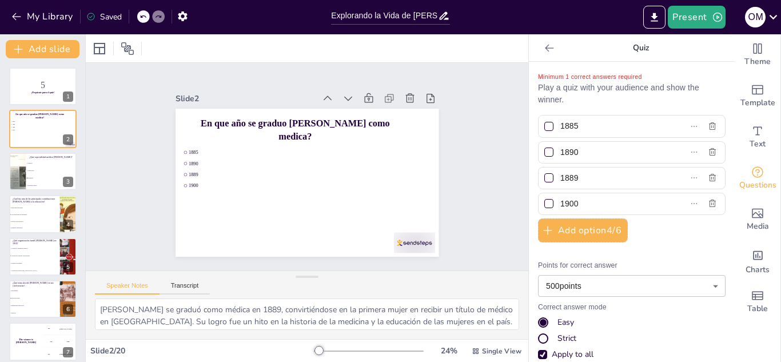
click at [544, 181] on div at bounding box center [548, 177] width 9 height 9
click at [560, 181] on input "1889" at bounding box center [612, 178] width 105 height 17
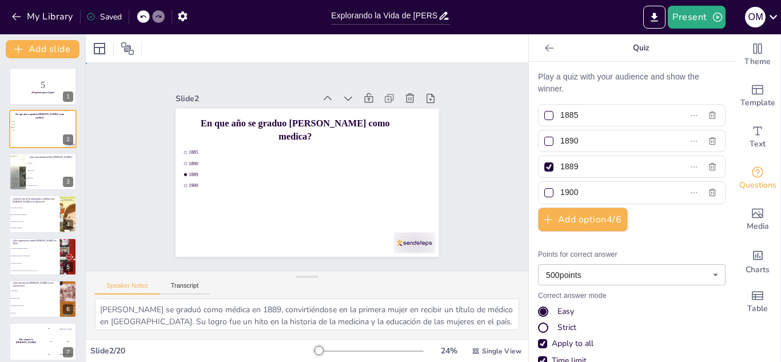
click at [488, 138] on div "Slide 1 5 ¡Prepárate para el quiz! Slide 2 1885 1890 1889 1900 En que año se gr…" at bounding box center [307, 167] width 480 height 428
click at [433, 138] on div "Slide 1 5 ¡Prepárate para el quiz! Slide 2 1885 1890 1889 1900 En que año se gr…" at bounding box center [307, 167] width 253 height 462
click at [546, 165] on div at bounding box center [549, 167] width 6 height 6
click at [560, 165] on input "1889" at bounding box center [612, 166] width 105 height 17
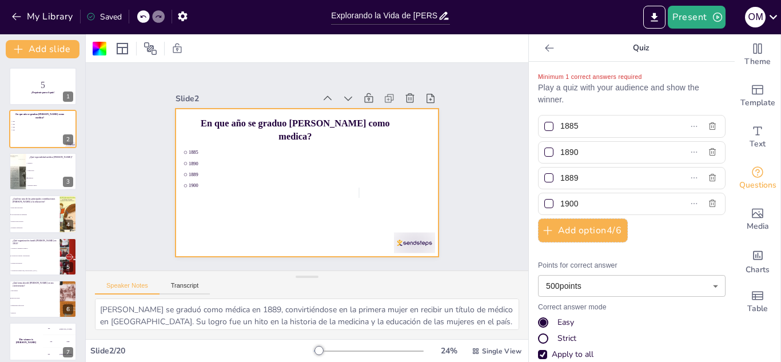
click at [324, 191] on div at bounding box center [317, 178] width 295 height 287
click at [366, 200] on div at bounding box center [298, 179] width 300 height 275
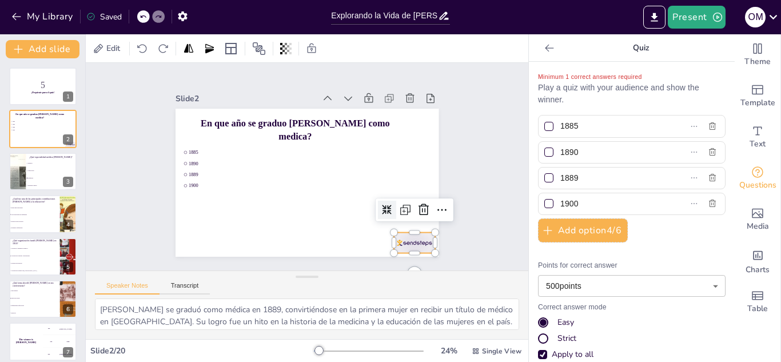
click at [232, 244] on div at bounding box center [220, 265] width 25 height 43
click at [260, 270] on icon at bounding box center [252, 277] width 15 height 15
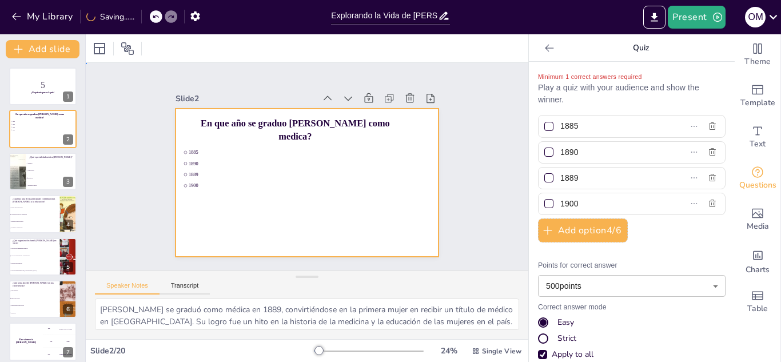
click at [340, 196] on div at bounding box center [291, 167] width 148 height 264
click at [94, 49] on div at bounding box center [100, 49] width 14 height 14
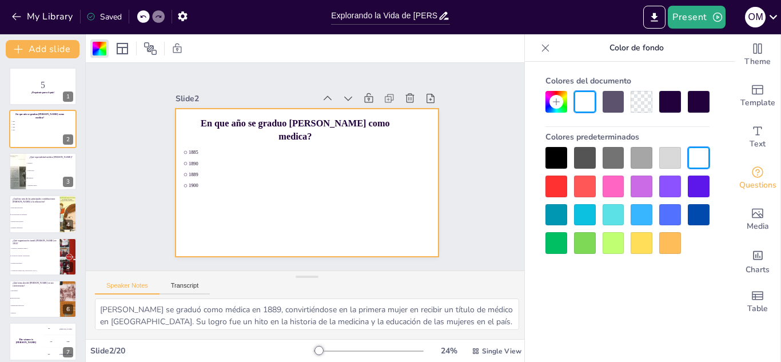
click at [639, 232] on div at bounding box center [628, 200] width 164 height 107
click at [640, 247] on div at bounding box center [642, 243] width 22 height 22
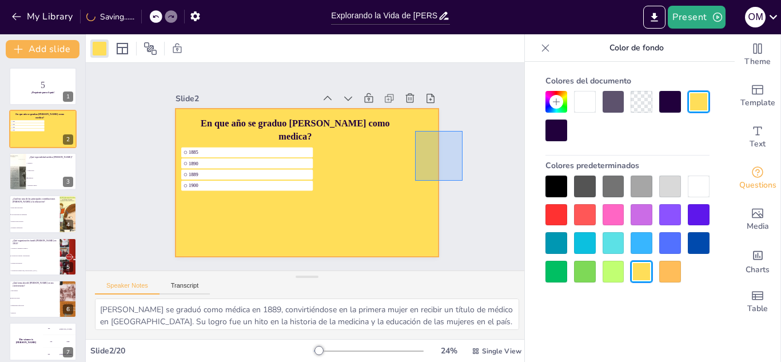
drag, startPoint x: 415, startPoint y: 131, endPoint x: 435, endPoint y: 312, distance: 182.4
click at [435, 312] on div "Slide 1 5 ¡Prepárate para el quiz! Slide 2 1885 1890 1889 1900 En que año se gr…" at bounding box center [307, 201] width 443 height 276
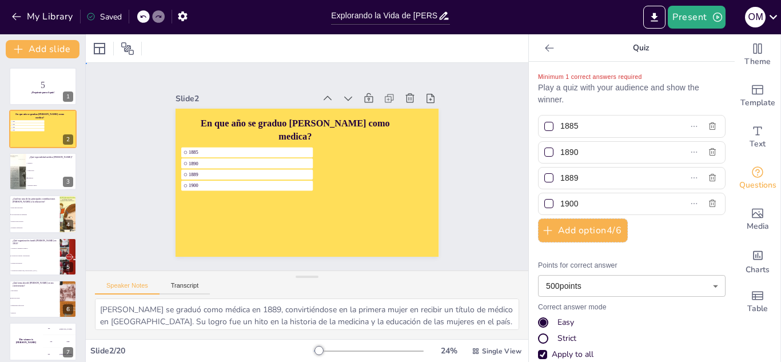
click at [111, 91] on div "Slide 1 5 ¡Prepárate para el quiz! Slide 2 1885 1890 1889 1900 En que año se gr…" at bounding box center [307, 166] width 485 height 334
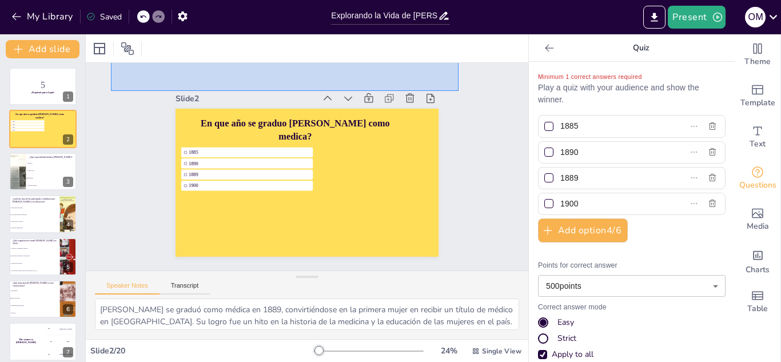
drag, startPoint x: 111, startPoint y: 91, endPoint x: 498, endPoint y: 67, distance: 387.9
click at [455, 67] on div "Slide 1 5 ¡Prepárate para el quiz! Slide 2 1885 1890 1889 1900 En que año se gr…" at bounding box center [307, 167] width 295 height 476
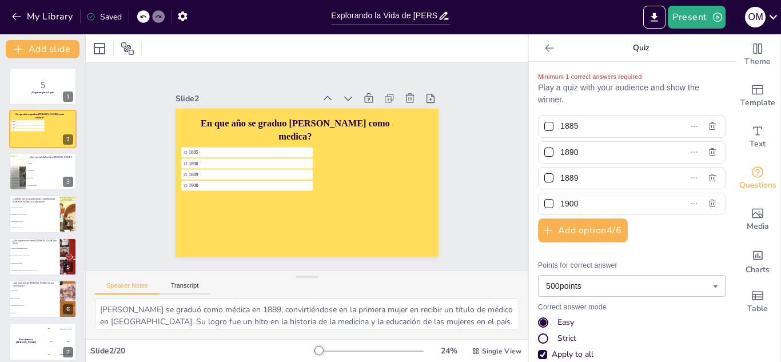
click at [544, 49] on icon at bounding box center [549, 47] width 11 height 11
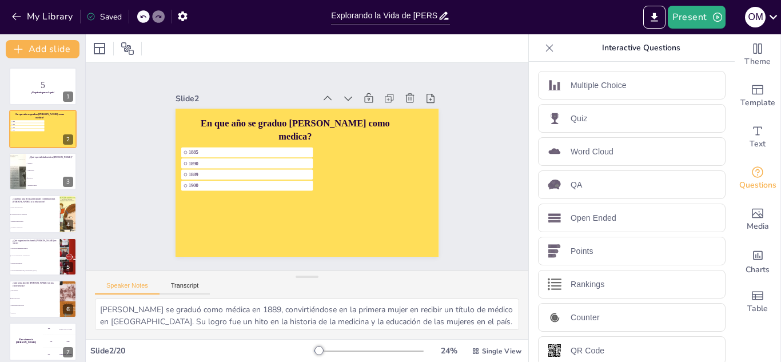
click at [546, 47] on icon at bounding box center [549, 47] width 7 height 7
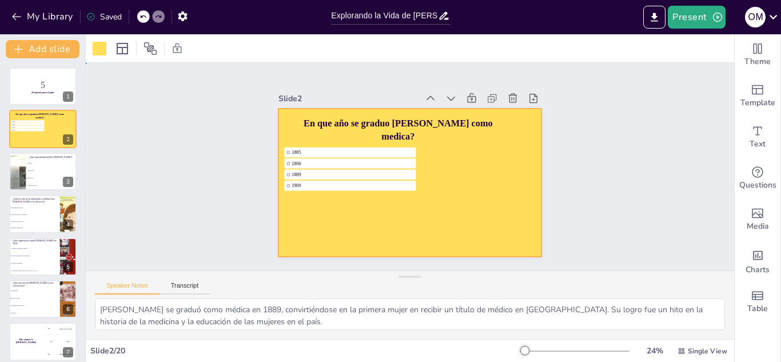
click at [432, 205] on div at bounding box center [399, 178] width 295 height 287
click at [100, 50] on div at bounding box center [100, 49] width 14 height 14
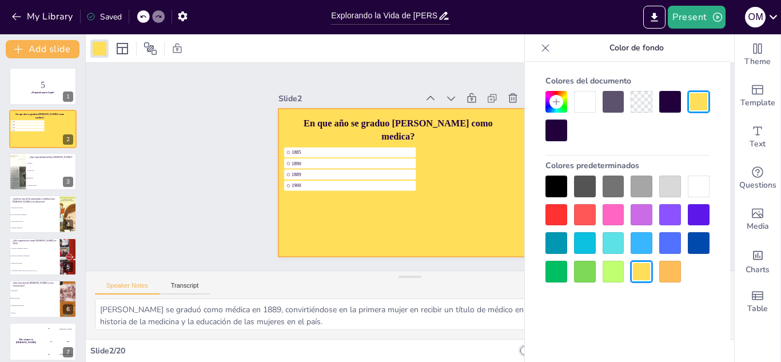
click at [550, 101] on div at bounding box center [557, 102] width 14 height 14
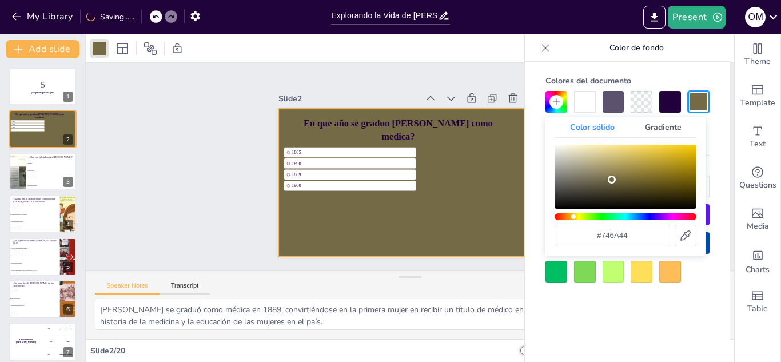
drag, startPoint x: 649, startPoint y: 168, endPoint x: 613, endPoint y: 180, distance: 37.8
click at [613, 180] on div "Color" at bounding box center [626, 177] width 142 height 64
click at [551, 279] on div at bounding box center [557, 272] width 22 height 22
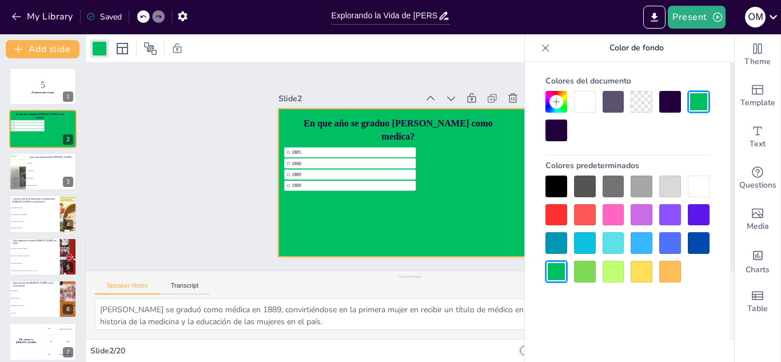
click at [674, 269] on div at bounding box center [670, 272] width 22 height 22
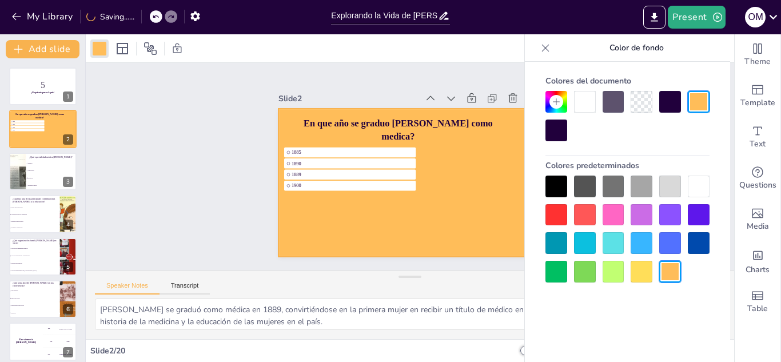
click at [552, 104] on icon at bounding box center [556, 101] width 9 height 9
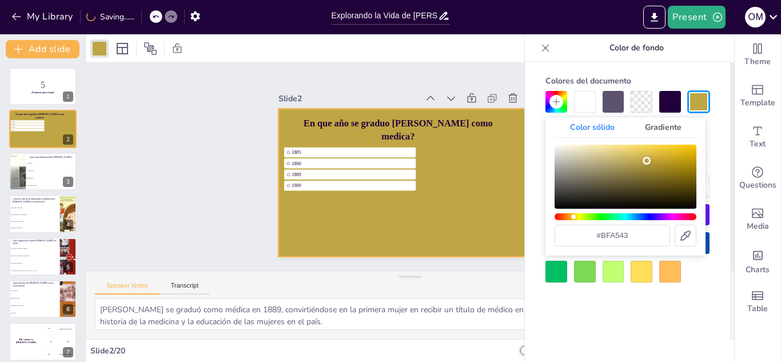
drag, startPoint x: 616, startPoint y: 169, endPoint x: 647, endPoint y: 161, distance: 31.9
click at [647, 161] on div "Color" at bounding box center [626, 177] width 142 height 64
click at [647, 161] on div "Color" at bounding box center [647, 161] width 8 height 8
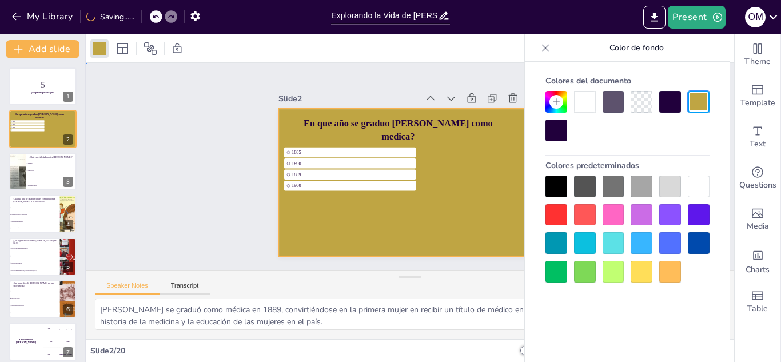
click at [214, 137] on div "Slide 1 5 ¡Prepárate para el quiz! Slide 2 1885 1890 1889 1900 En que año se gr…" at bounding box center [410, 167] width 678 height 338
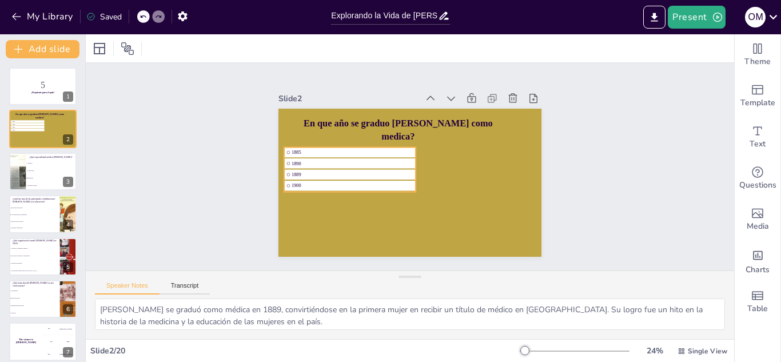
click at [325, 170] on div "1885 1890 1889 1900 En que año se graduo [PERSON_NAME] como medica?" at bounding box center [439, 217] width 228 height 132
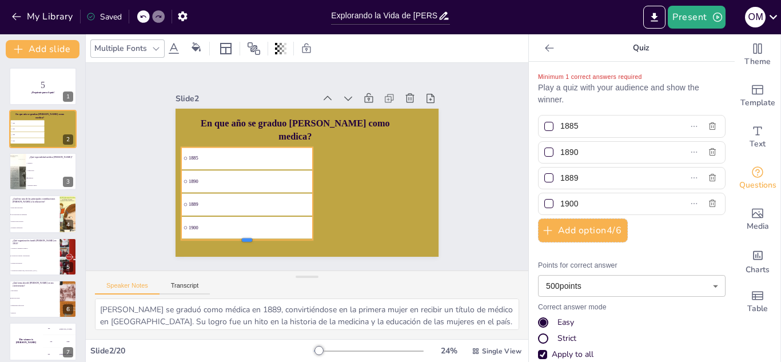
drag, startPoint x: 238, startPoint y: 189, endPoint x: 236, endPoint y: 236, distance: 47.5
click at [236, 190] on div at bounding box center [218, 124] width 37 height 131
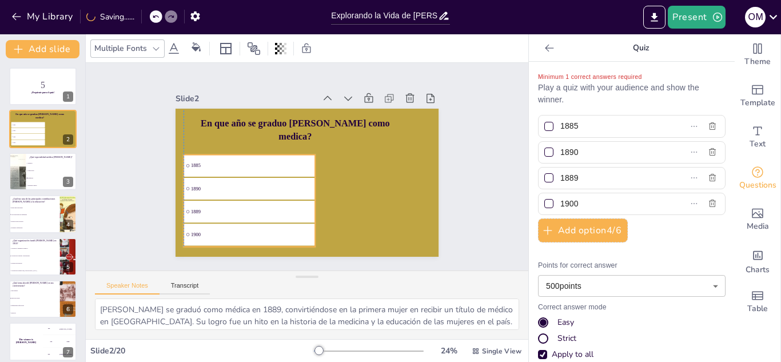
click at [305, 157] on li "1890" at bounding box center [362, 138] width 133 height 35
click at [298, 181] on li "1890" at bounding box center [273, 114] width 49 height 133
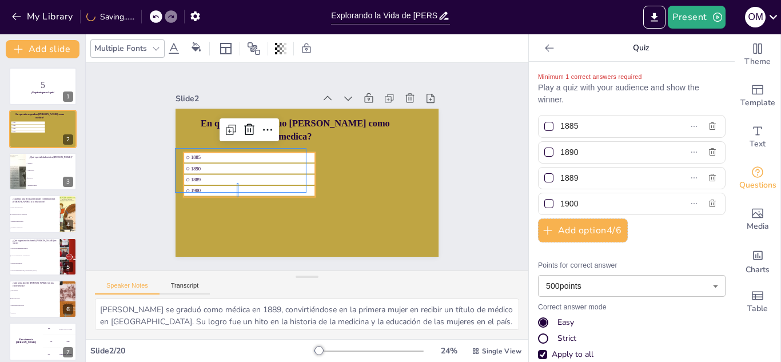
drag, startPoint x: 238, startPoint y: 197, endPoint x: 236, endPoint y: 183, distance: 14.5
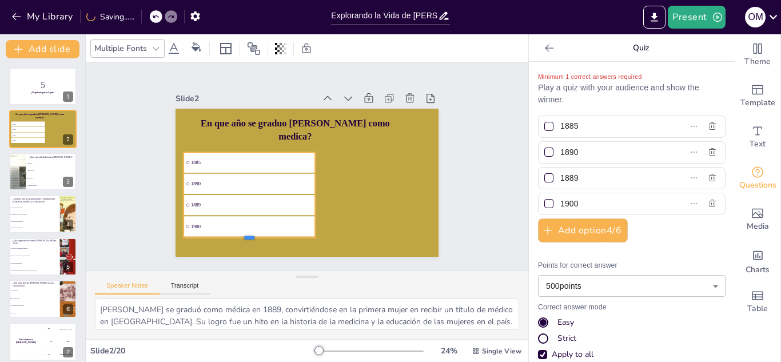
drag, startPoint x: 239, startPoint y: 194, endPoint x: 241, endPoint y: 236, distance: 42.4
click at [241, 236] on div at bounding box center [219, 203] width 118 height 74
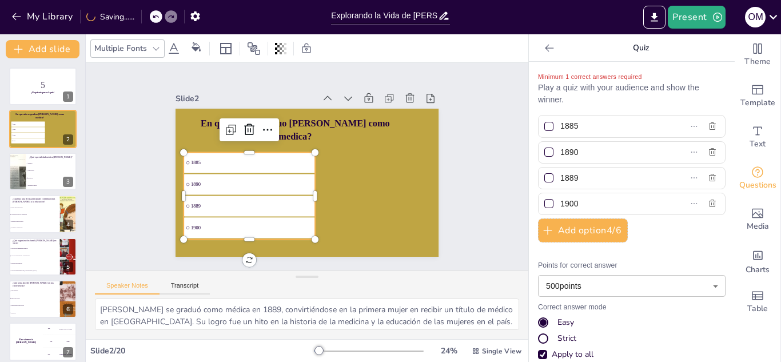
click at [181, 189] on div "Slide 1 5 ¡Prepárate para el quiz! Slide 2 1885 1890 1889 1900 En que año se gr…" at bounding box center [307, 167] width 253 height 462
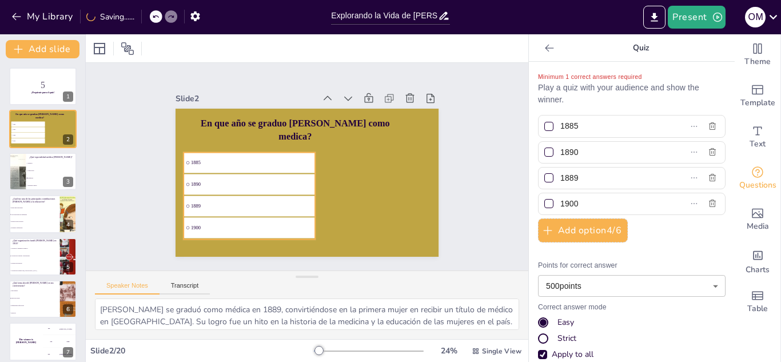
click at [214, 204] on li "1889" at bounding box center [276, 229] width 124 height 83
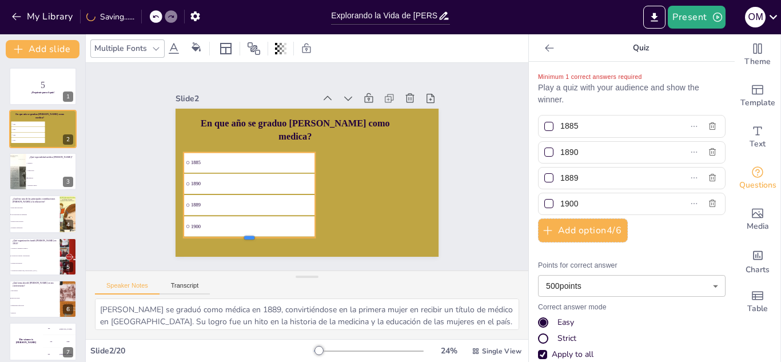
drag, startPoint x: 241, startPoint y: 196, endPoint x: 244, endPoint y: 234, distance: 38.5
click at [244, 237] on div at bounding box center [250, 241] width 132 height 9
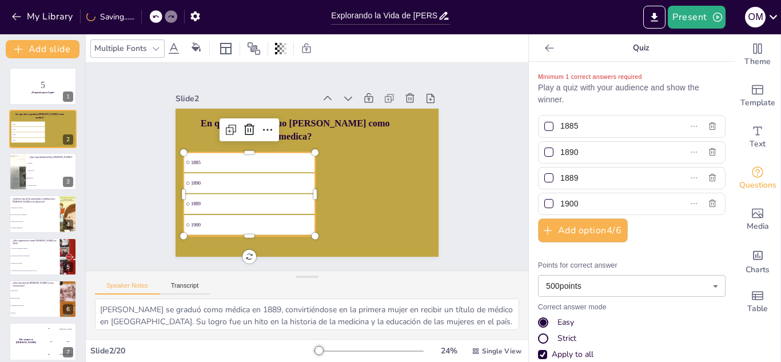
click at [120, 116] on div "Slide 1 5 ¡Prepárate para el quiz! Slide 2 1885 1890 1889 1900 En que año se gr…" at bounding box center [307, 167] width 462 height 253
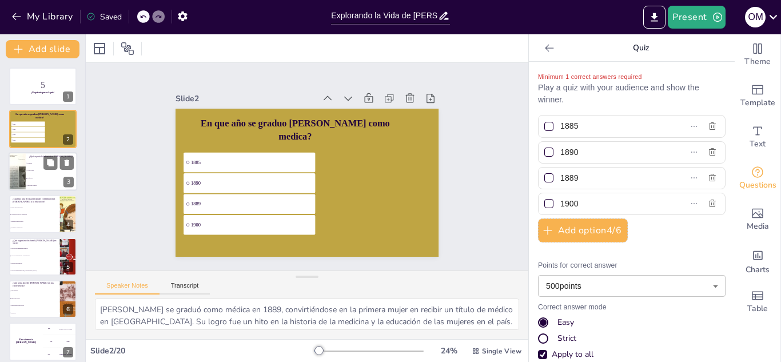
click at [29, 174] on li "Psiquiatría" at bounding box center [51, 177] width 51 height 7
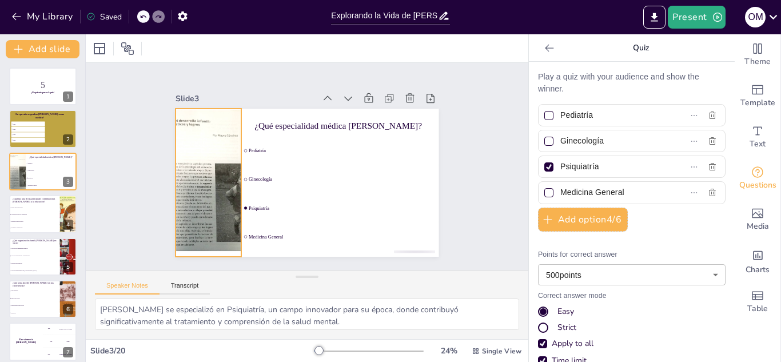
click at [324, 153] on div at bounding box center [396, 120] width 145 height 173
click at [249, 66] on icon at bounding box center [258, 56] width 18 height 18
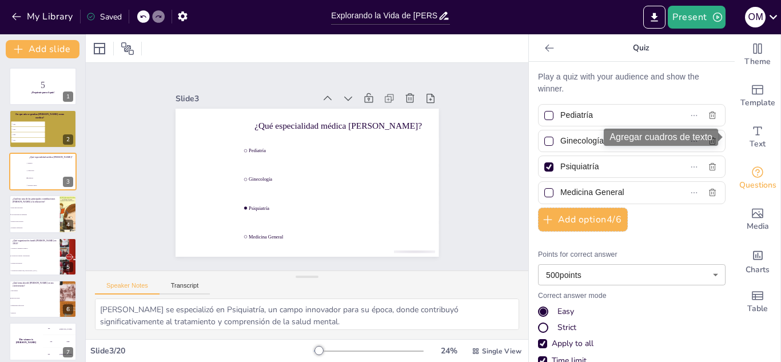
drag, startPoint x: 750, startPoint y: 147, endPoint x: 474, endPoint y: 182, distance: 278.4
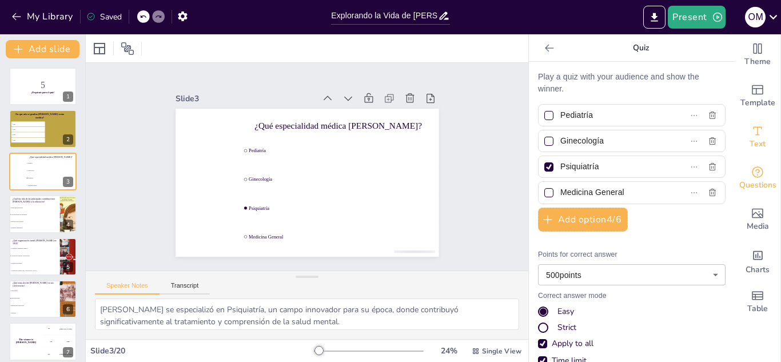
drag, startPoint x: 474, startPoint y: 182, endPoint x: 754, endPoint y: 136, distance: 284.5
click at [754, 136] on icon "Add text boxes" at bounding box center [758, 131] width 14 height 14
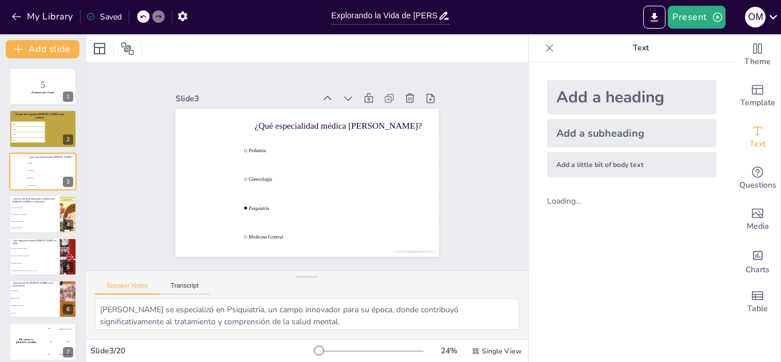
click at [634, 99] on div "Add a heading" at bounding box center [631, 97] width 169 height 34
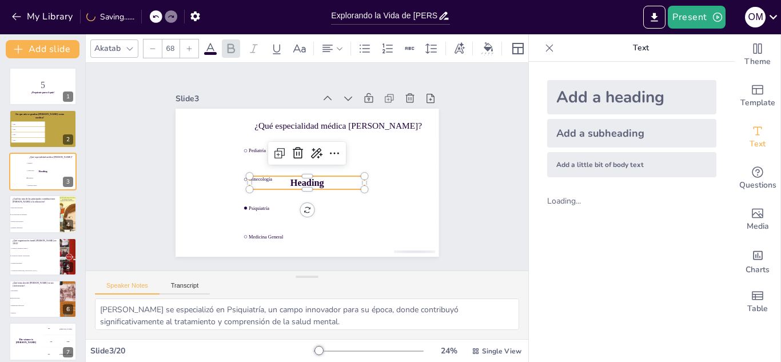
click at [304, 177] on p "Heading" at bounding box center [291, 165] width 25 height 116
click at [317, 177] on p "Heading" at bounding box center [300, 181] width 110 height 59
click at [318, 175] on p "Heading" at bounding box center [312, 152] width 114 height 48
click at [317, 174] on p "Heading" at bounding box center [299, 152] width 106 height 69
click at [304, 174] on p "Heading" at bounding box center [291, 165] width 25 height 116
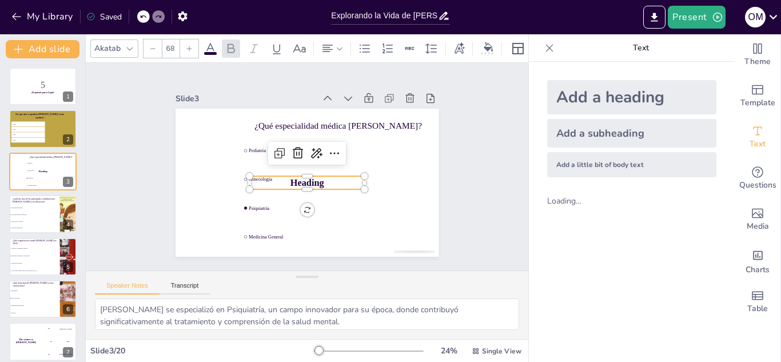
click at [312, 170] on span "Heading" at bounding box center [296, 155] width 32 height 30
click at [316, 169] on p "Heading" at bounding box center [311, 151] width 116 height 37
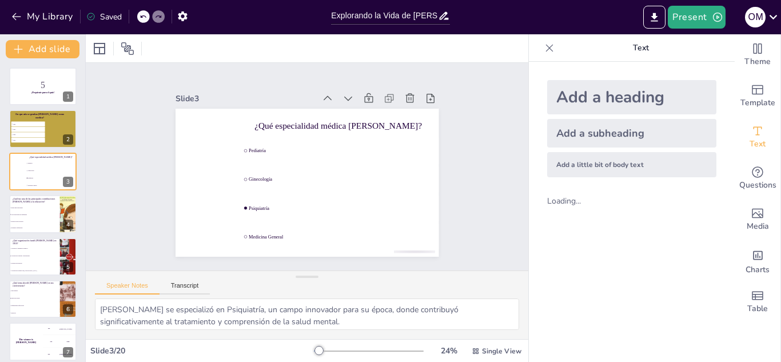
click at [626, 90] on div "Add a heading" at bounding box center [631, 97] width 169 height 34
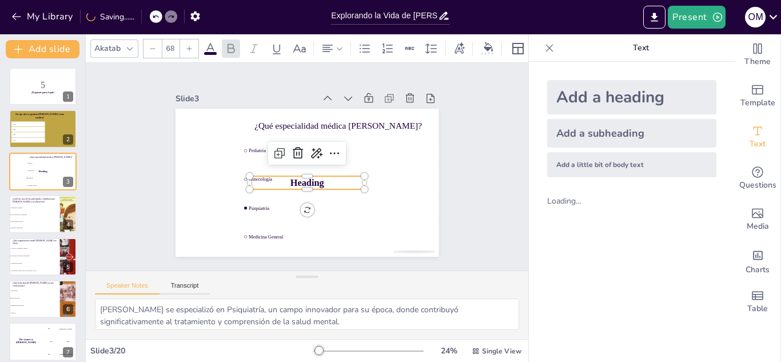
click at [316, 177] on p "Heading" at bounding box center [296, 178] width 94 height 87
click at [316, 177] on p "Heading" at bounding box center [309, 182] width 116 height 25
click at [316, 177] on p "Heading" at bounding box center [316, 180] width 101 height 78
click at [298, 177] on p "Heading" at bounding box center [291, 166] width 13 height 115
click at [316, 177] on p "Heading" at bounding box center [292, 160] width 59 height 110
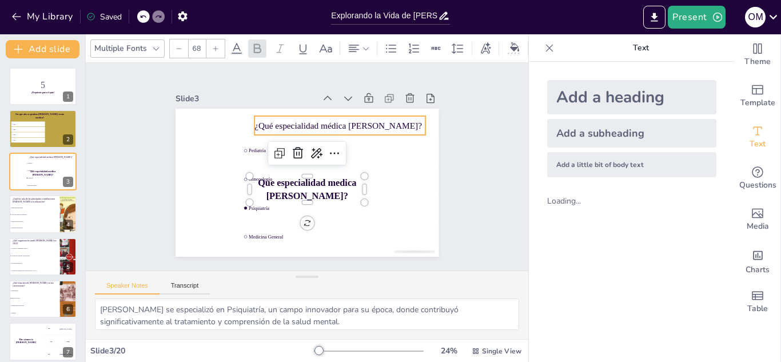
click at [300, 150] on p "¿Qué especialidad médica [PERSON_NAME]?" at bounding box center [260, 190] width 161 height 81
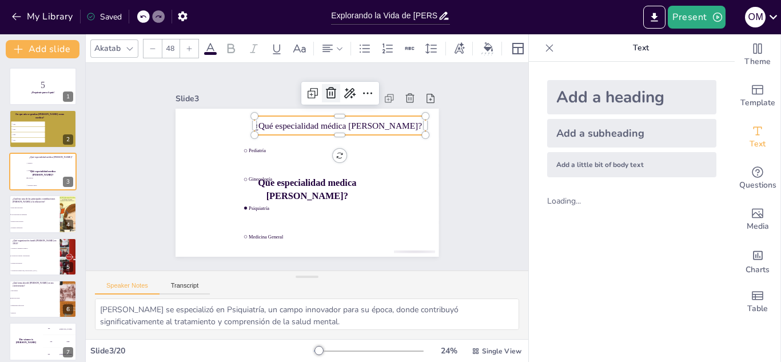
click at [278, 90] on icon at bounding box center [267, 99] width 19 height 19
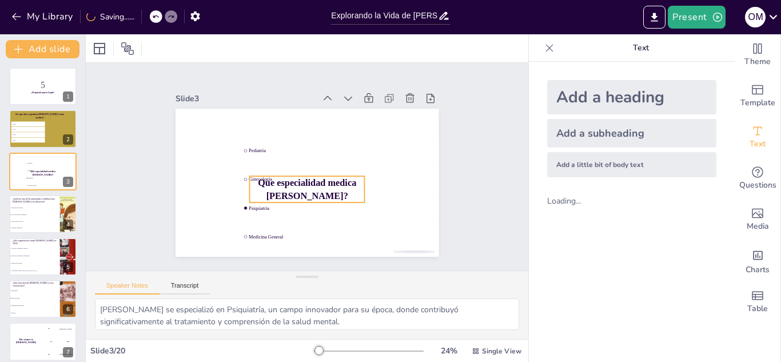
click at [291, 189] on span "Que especialidad medica [PERSON_NAME]?" at bounding box center [292, 156] width 72 height 87
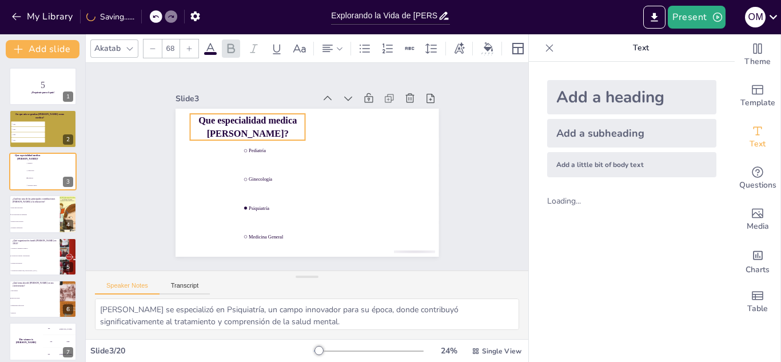
drag, startPoint x: 291, startPoint y: 189, endPoint x: 231, endPoint y: 127, distance: 86.2
click at [231, 127] on span "Que especialidad medica [PERSON_NAME]?" at bounding box center [242, 133] width 99 height 33
drag, startPoint x: 299, startPoint y: 125, endPoint x: 336, endPoint y: 128, distance: 37.2
click at [352, 133] on div at bounding box center [361, 146] width 19 height 27
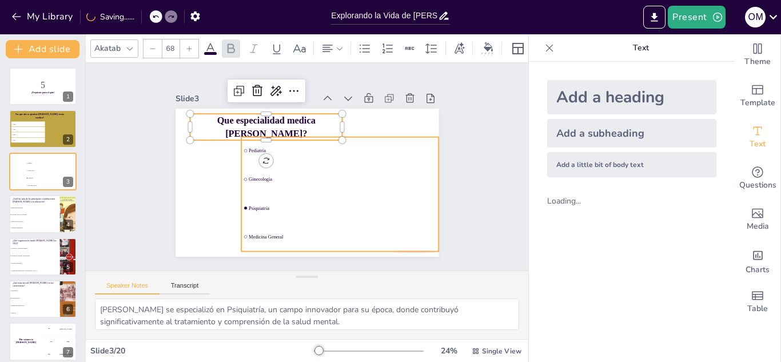
click at [328, 200] on li "Psiquiatría" at bounding box center [352, 138] width 48 height 199
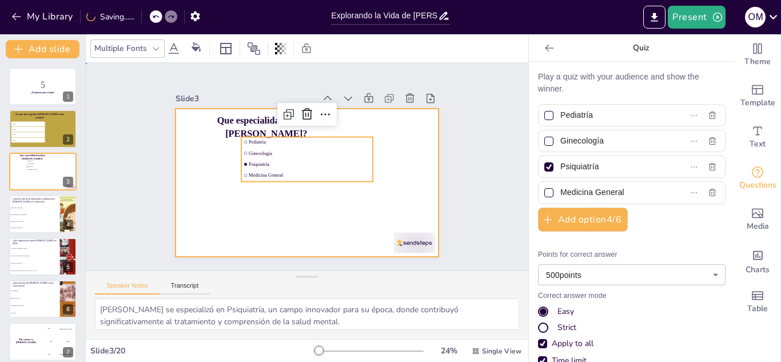
click at [235, 200] on div at bounding box center [308, 151] width 264 height 148
click at [254, 161] on span "Psiquiatría" at bounding box center [308, 163] width 109 height 66
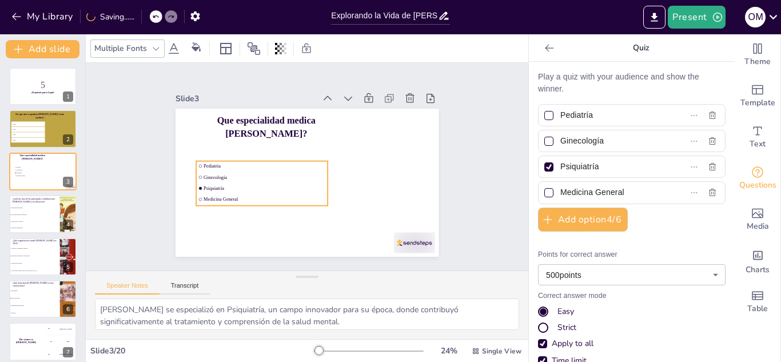
drag, startPoint x: 250, startPoint y: 161, endPoint x: 205, endPoint y: 185, distance: 51.2
click at [301, 185] on span "Psiquiatría" at bounding box center [355, 170] width 109 height 66
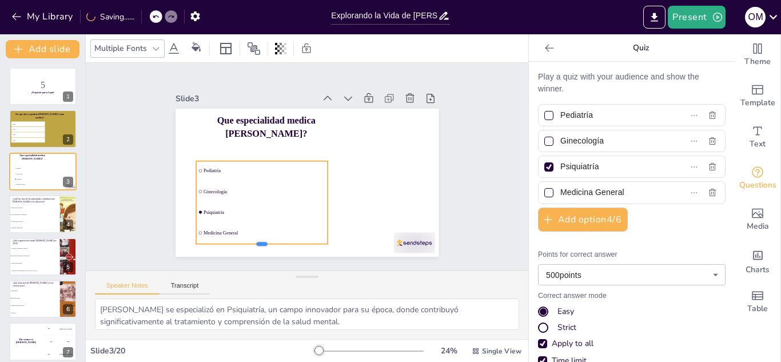
drag, startPoint x: 252, startPoint y: 204, endPoint x: 248, endPoint y: 234, distance: 30.7
click at [248, 234] on div "Pediatría Ginecología Psiquiatría Medicina General Que especialidad medica [PER…" at bounding box center [323, 168] width 175 height 277
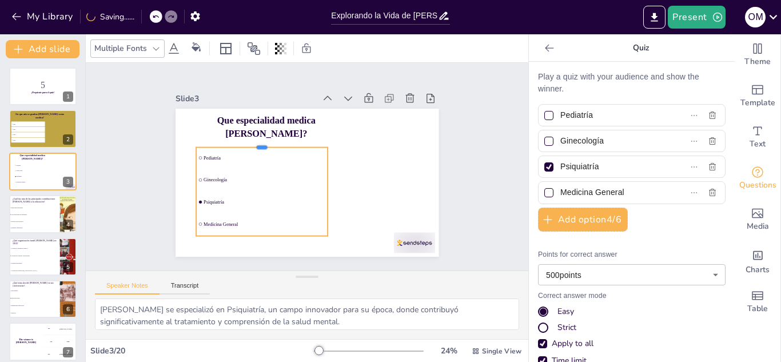
drag, startPoint x: 254, startPoint y: 156, endPoint x: 255, endPoint y: 142, distance: 13.7
click at [273, 156] on div at bounding box center [304, 218] width 62 height 124
click at [225, 184] on li "Ginecología" at bounding box center [260, 165] width 132 height 61
drag, startPoint x: 256, startPoint y: 191, endPoint x: 237, endPoint y: 248, distance: 59.5
click at [295, 96] on div at bounding box center [361, 84] width 132 height 23
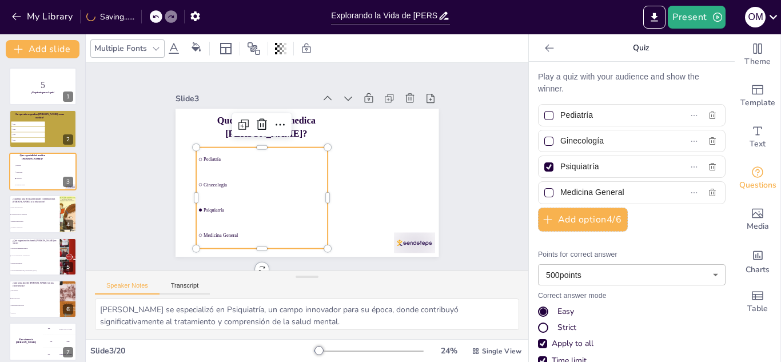
click at [148, 124] on div "Slide 1 5 ¡Prepárate para el quiz! Slide 2 1885 1890 1889 1900 En que año se gr…" at bounding box center [308, 166] width 320 height 373
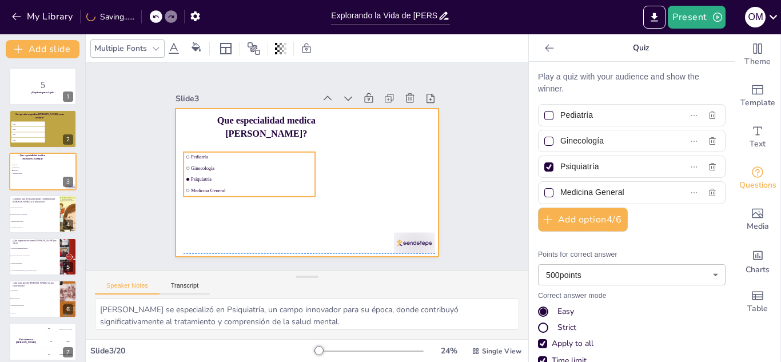
drag, startPoint x: 221, startPoint y: 194, endPoint x: 209, endPoint y: 200, distance: 13.8
click at [321, 200] on div "Pediatría Ginecología Psiquiatría Medicina General Que especialidad medica [PER…" at bounding box center [362, 148] width 82 height 250
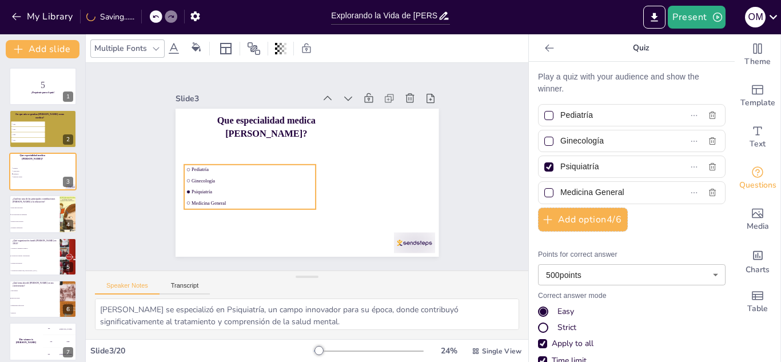
drag, startPoint x: 233, startPoint y: 194, endPoint x: 234, endPoint y: 206, distance: 12.0
click at [234, 206] on div at bounding box center [292, 173] width 242 height 301
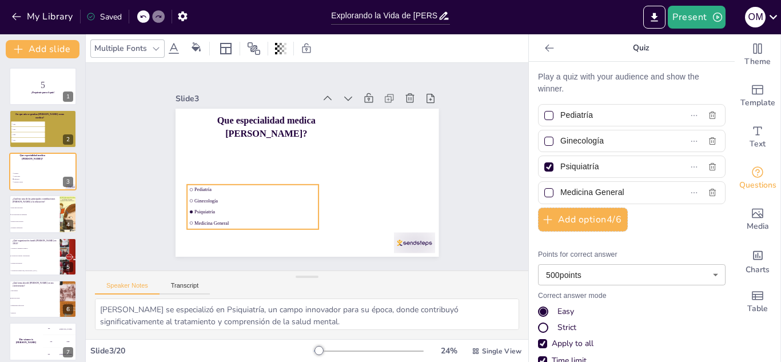
drag, startPoint x: 304, startPoint y: 209, endPoint x: 306, endPoint y: 217, distance: 7.6
click at [306, 217] on div at bounding box center [315, 180] width 302 height 260
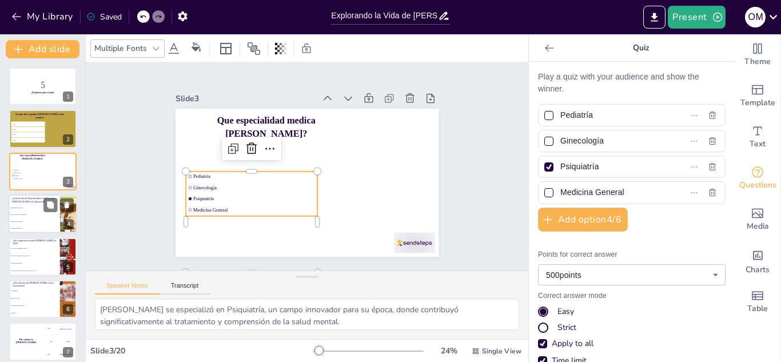
click at [45, 219] on li "Escribir un libro de texto" at bounding box center [34, 221] width 51 height 7
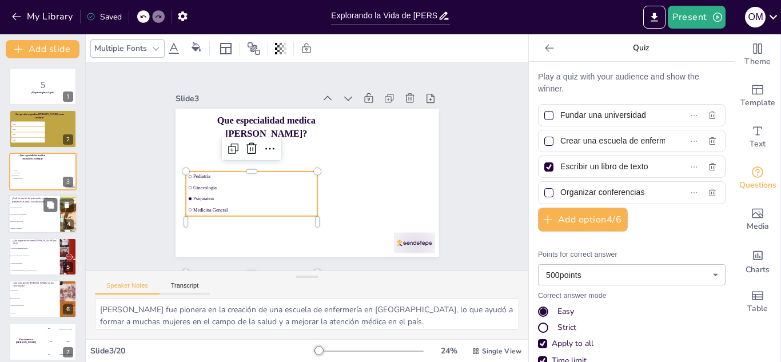
scroll to position [4, 0]
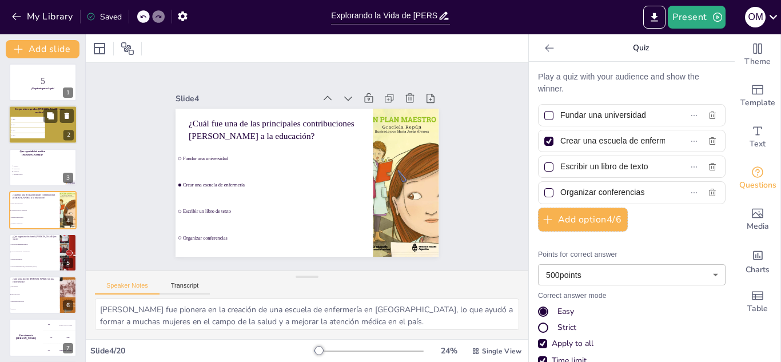
click at [21, 122] on li "1890" at bounding box center [28, 124] width 34 height 5
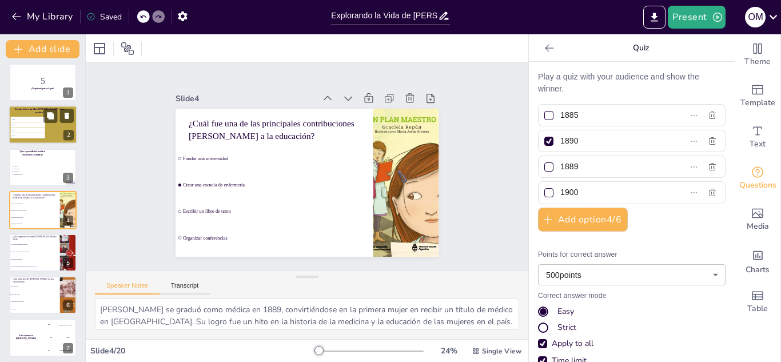
scroll to position [0, 0]
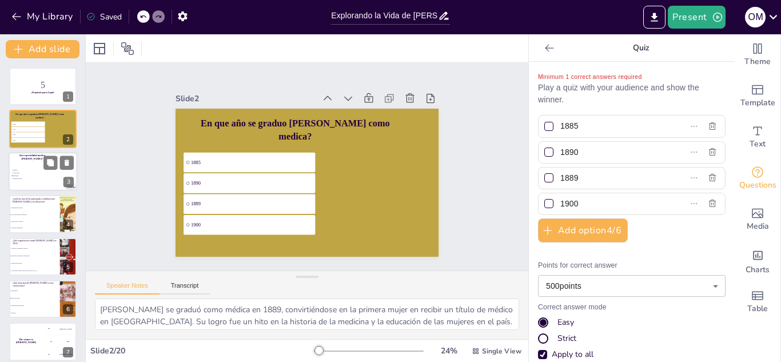
click at [30, 163] on div at bounding box center [43, 171] width 69 height 39
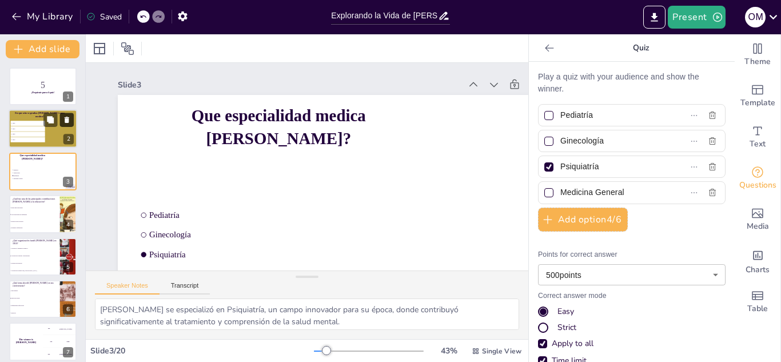
click at [65, 122] on icon at bounding box center [67, 120] width 8 height 8
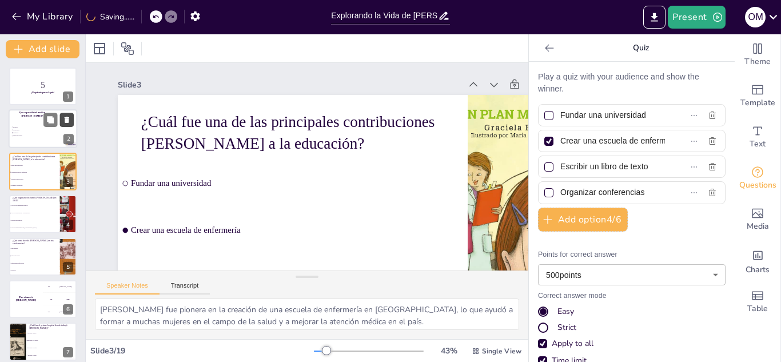
click at [63, 119] on icon at bounding box center [67, 120] width 8 height 8
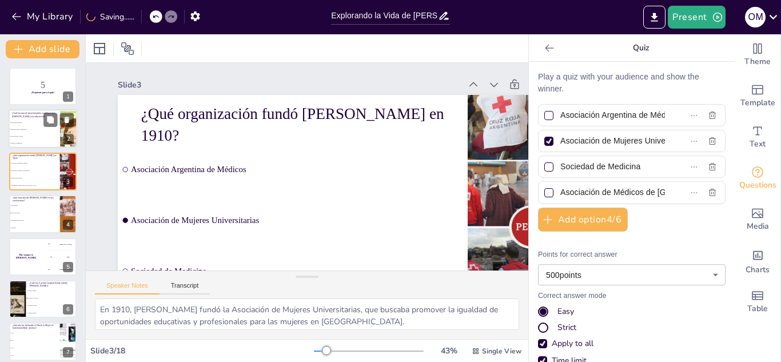
click at [12, 122] on span "Fundar una universidad" at bounding box center [34, 123] width 49 height 2
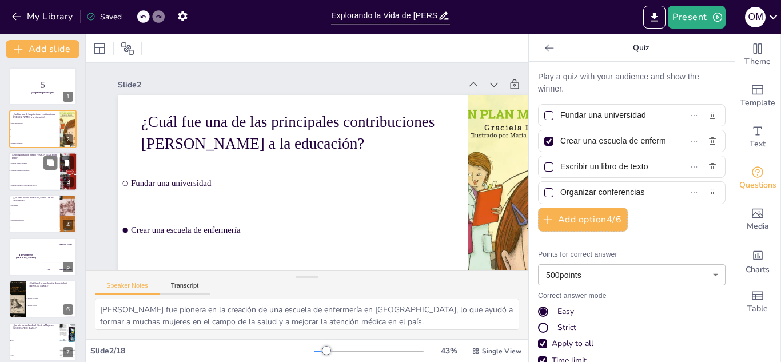
click at [27, 180] on li "Sociedad de Medicina" at bounding box center [34, 177] width 51 height 7
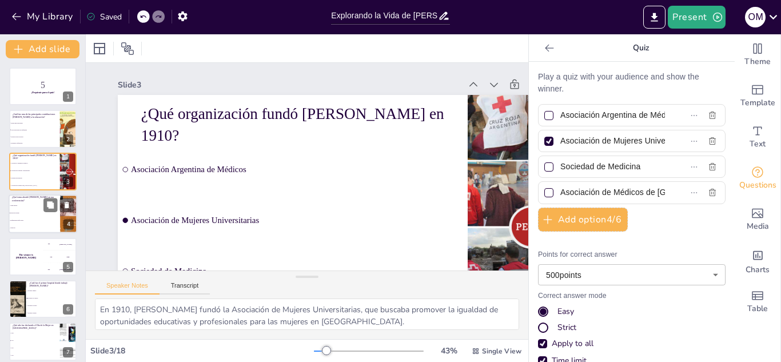
click at [33, 201] on p "¿Qué tema abordó [PERSON_NAME] en sus conferencias?" at bounding box center [34, 199] width 45 height 6
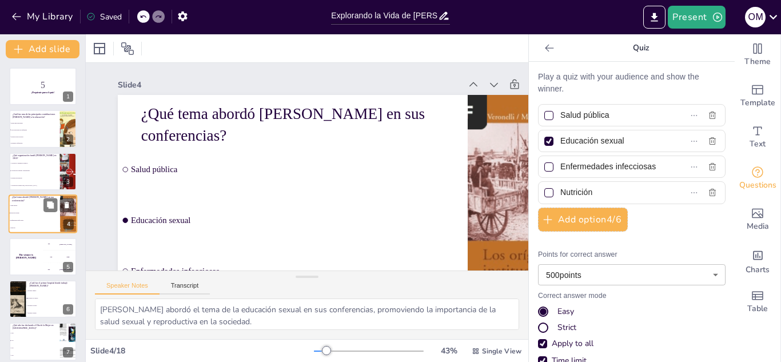
scroll to position [4, 0]
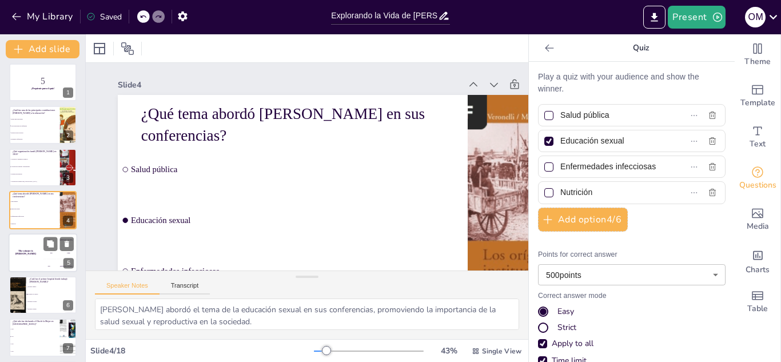
click at [29, 257] on div "The winner is [PERSON_NAME]" at bounding box center [26, 252] width 34 height 39
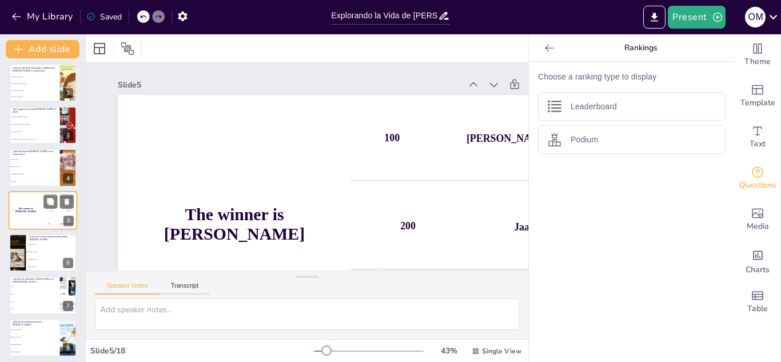
click at [29, 257] on li "Hospital de Niños" at bounding box center [51, 259] width 51 height 7
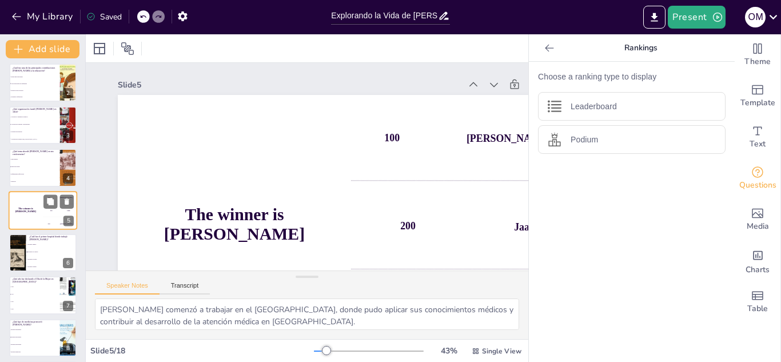
scroll to position [89, 0]
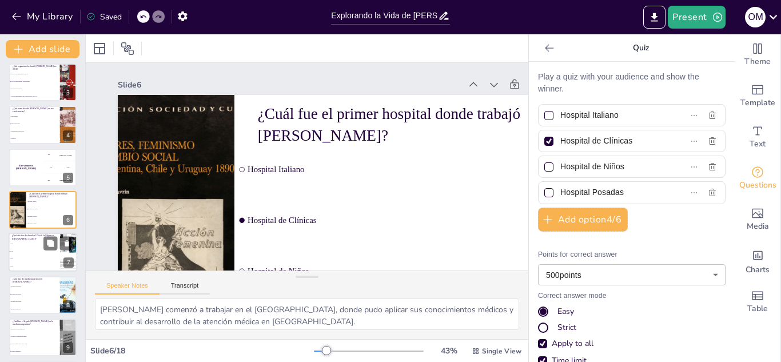
click at [40, 246] on li "1908" at bounding box center [34, 244] width 51 height 7
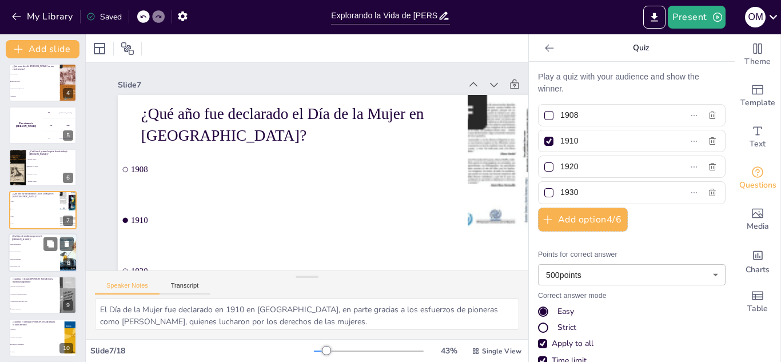
drag, startPoint x: 35, startPoint y: 242, endPoint x: 38, endPoint y: 247, distance: 5.9
click at [38, 247] on li "Medicina alternativa" at bounding box center [34, 244] width 51 height 7
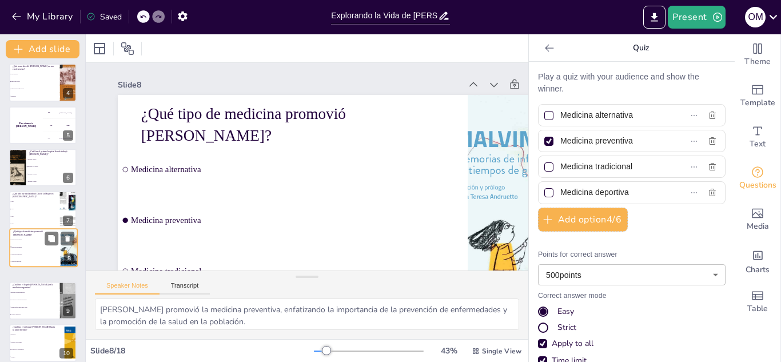
scroll to position [174, 0]
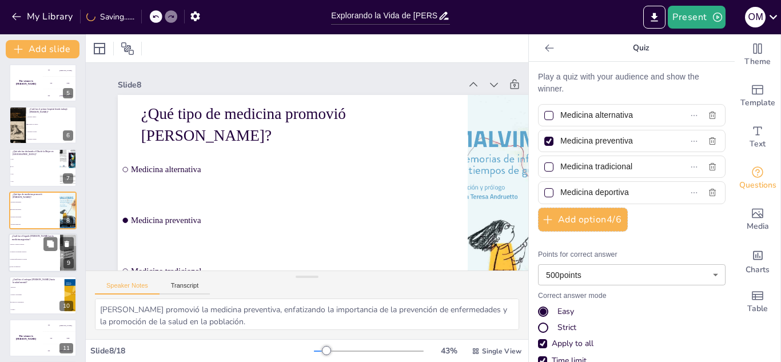
click at [29, 262] on li "Formar profesionales de la salud" at bounding box center [34, 259] width 51 height 7
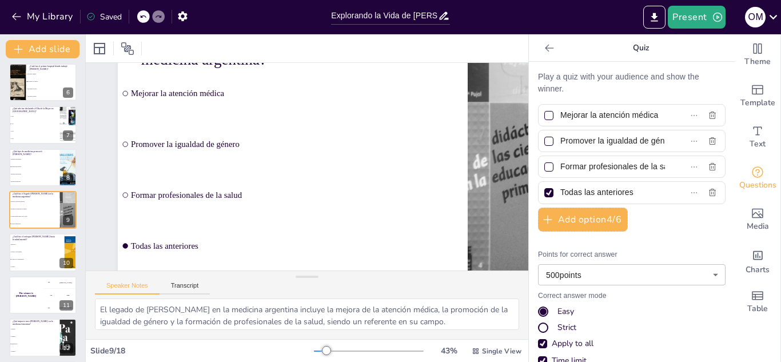
scroll to position [92, 0]
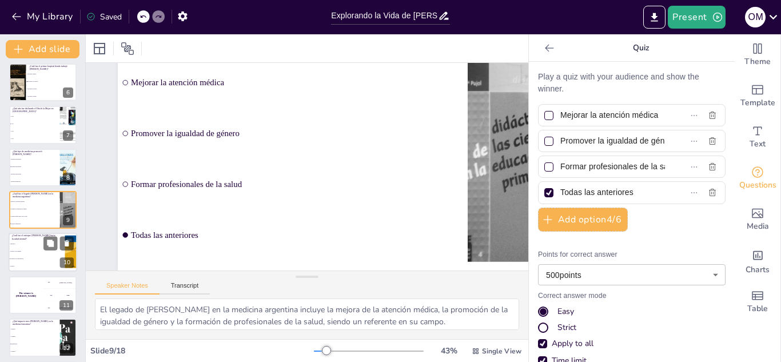
click at [22, 254] on li "Tratarlo con estigmas" at bounding box center [34, 251] width 51 height 7
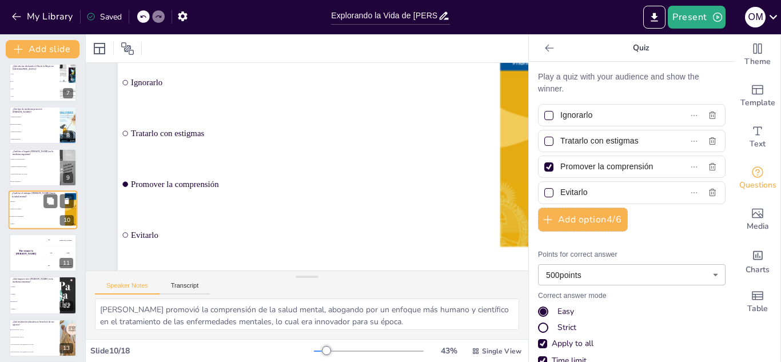
scroll to position [0, 0]
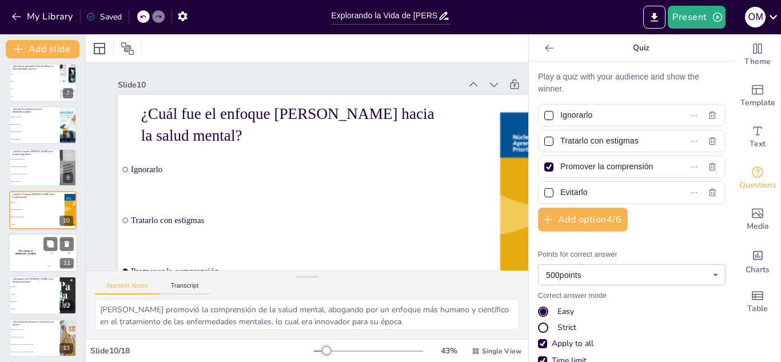
click at [29, 271] on div "The winner is [PERSON_NAME] 🏆 100 [PERSON_NAME] 200 Jaap 300 [PERSON_NAME] 11" at bounding box center [43, 252] width 69 height 39
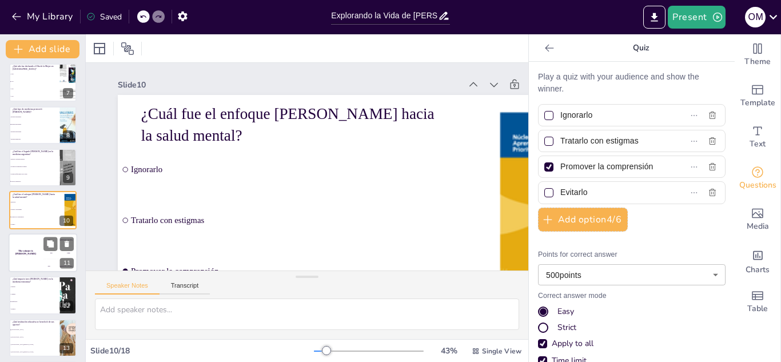
scroll to position [301, 0]
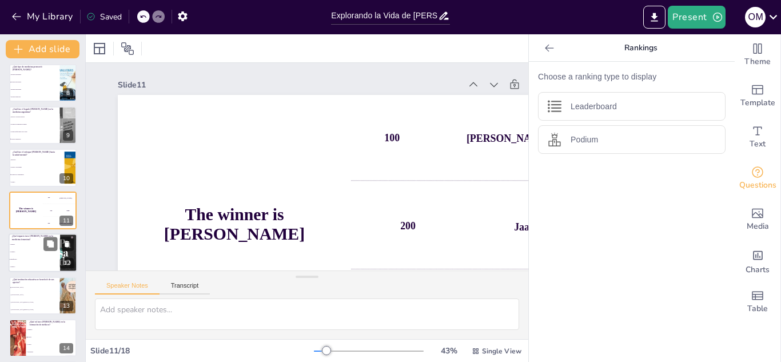
click at [26, 259] on span "Significativo" at bounding box center [34, 260] width 49 height 2
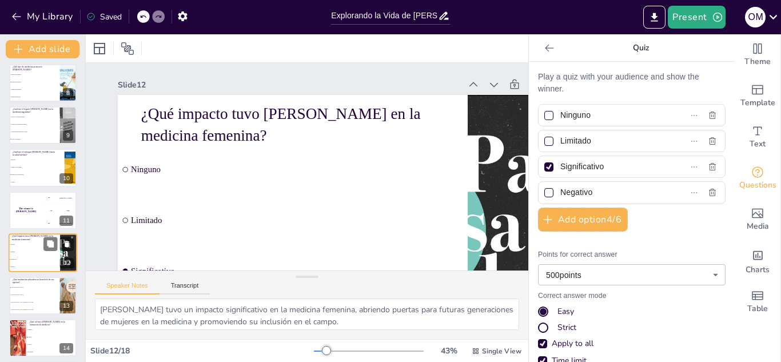
scroll to position [344, 0]
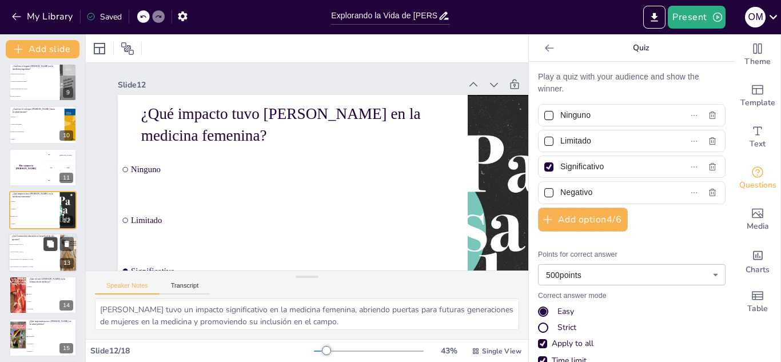
click at [53, 243] on icon at bounding box center [50, 243] width 7 height 7
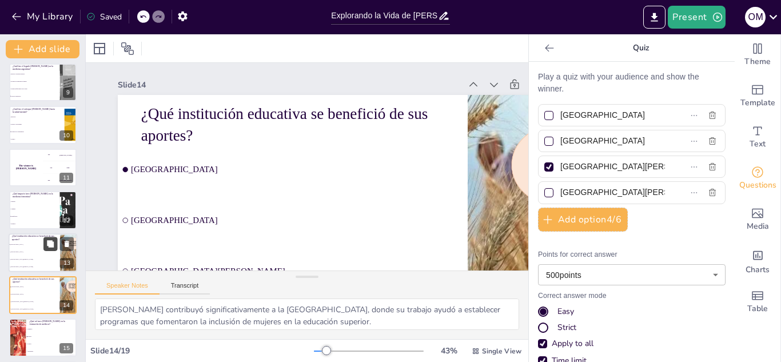
scroll to position [59, 0]
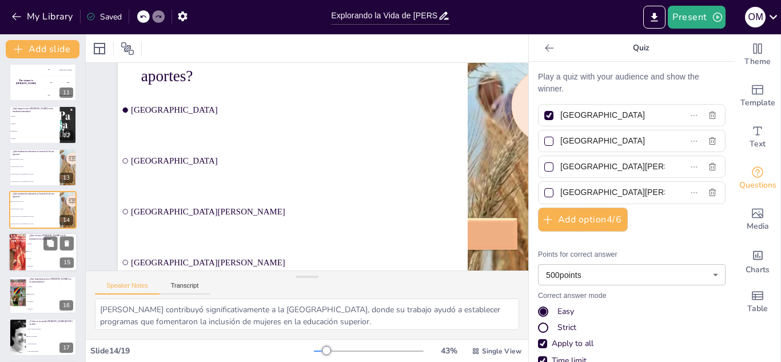
click at [25, 268] on div at bounding box center [16, 252] width 29 height 39
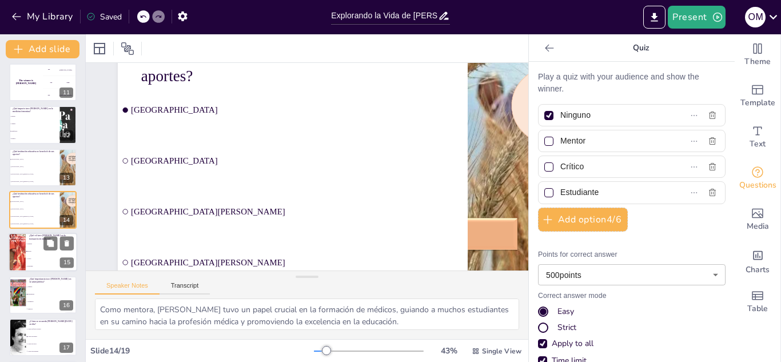
scroll to position [0, 0]
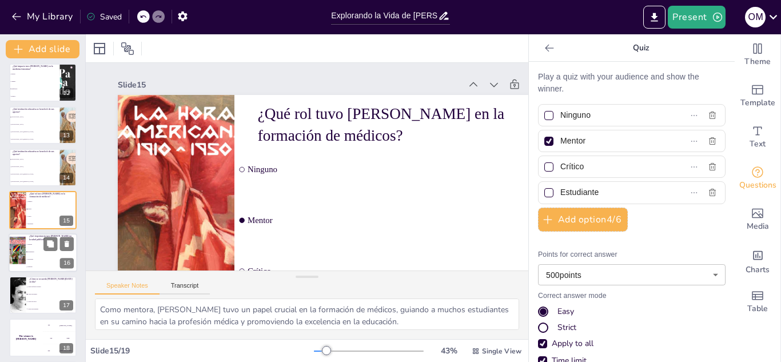
click at [21, 259] on div at bounding box center [16, 252] width 27 height 39
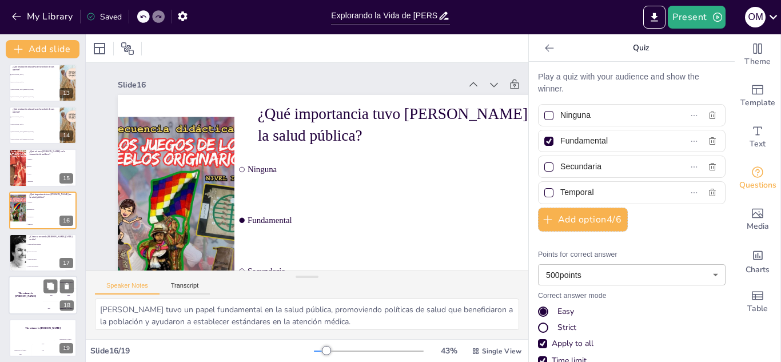
click at [38, 299] on div "The winner is [PERSON_NAME]" at bounding box center [26, 295] width 34 height 39
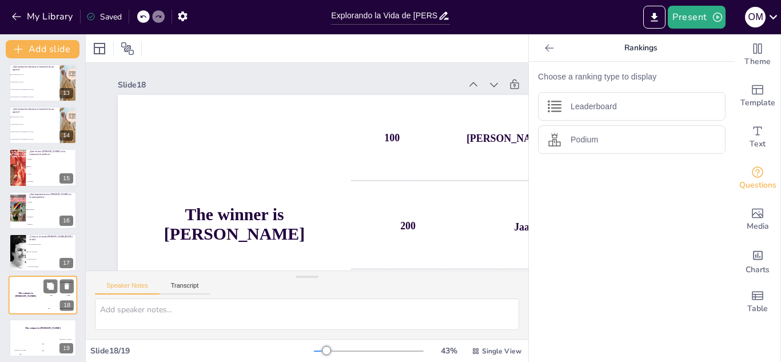
scroll to position [518, 0]
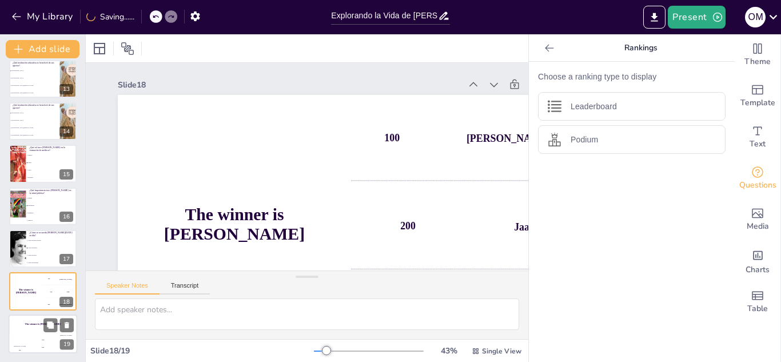
click at [19, 345] on div "[PERSON_NAME]" at bounding box center [20, 346] width 23 height 2
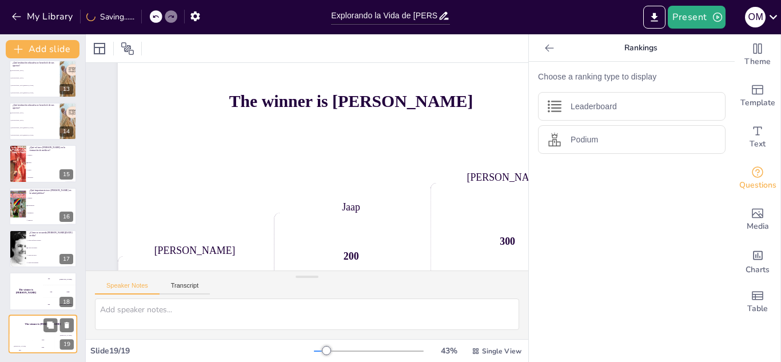
scroll to position [59, 0]
